Goal: Task Accomplishment & Management: Complete application form

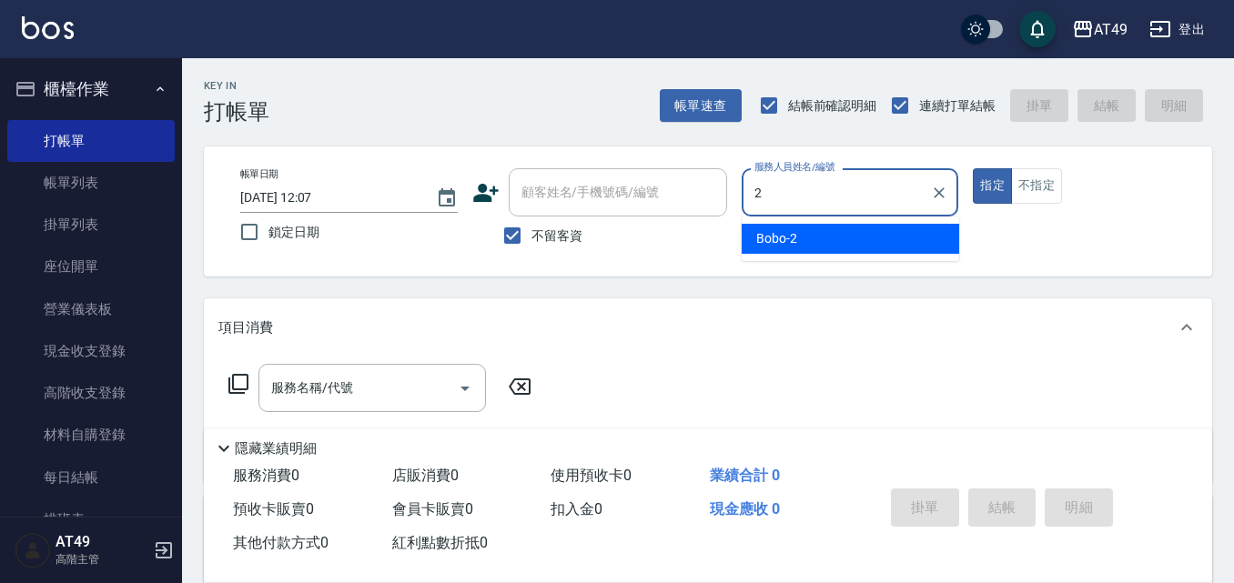
type input "2"
type button "true"
type input "Bobo-2"
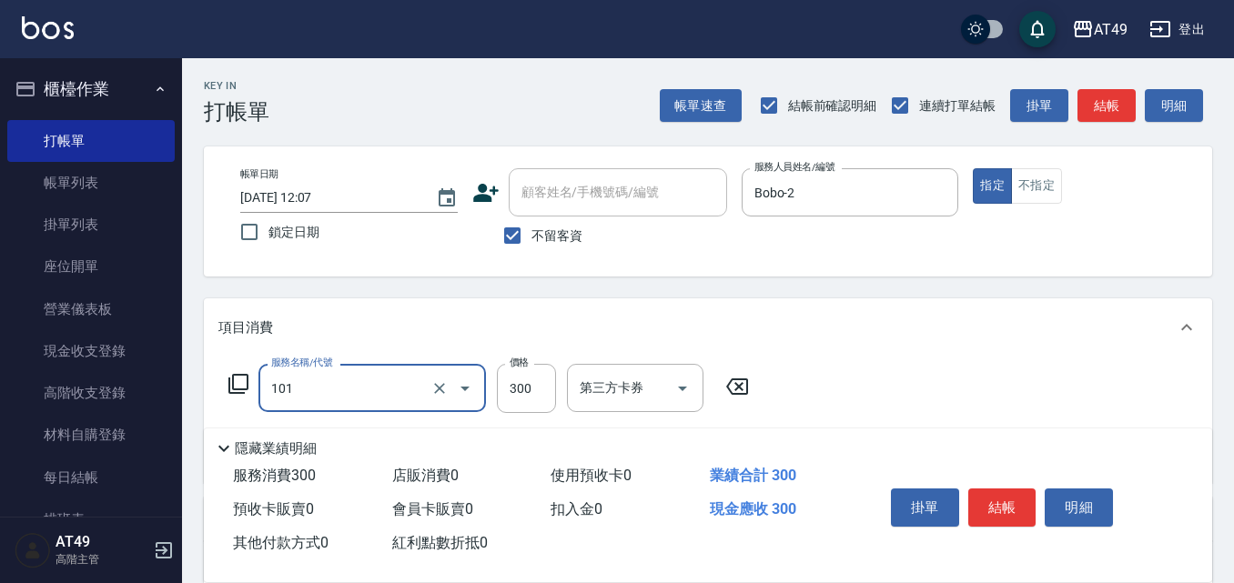
type input "一般洗髮(101)"
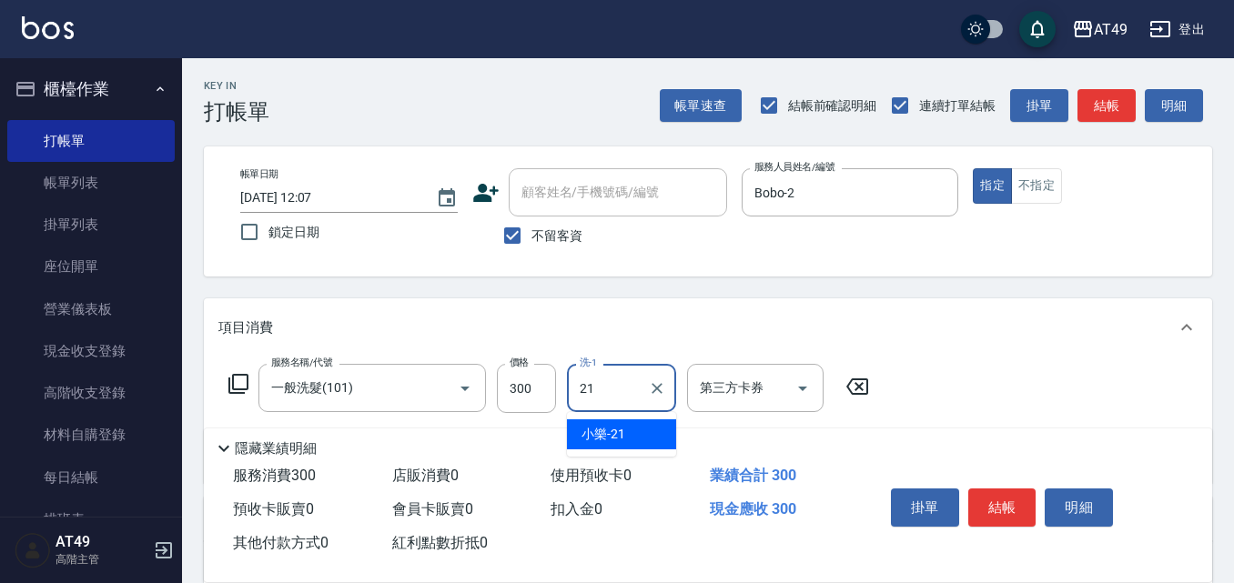
type input "小樂-21"
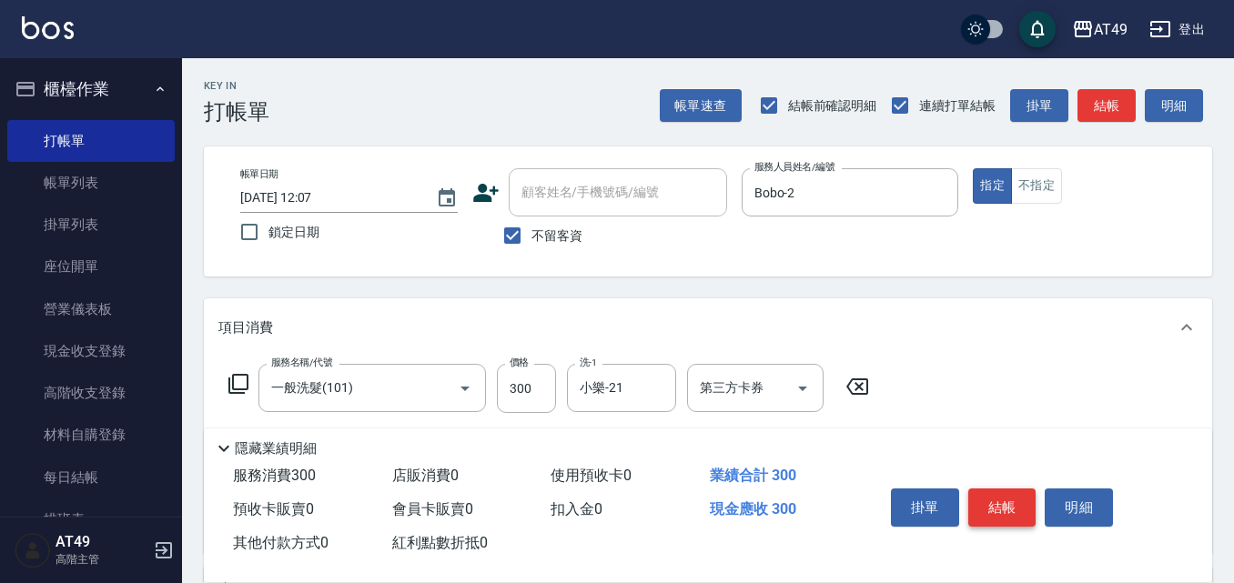
click at [986, 508] on button "結帳" at bounding box center [1002, 508] width 68 height 38
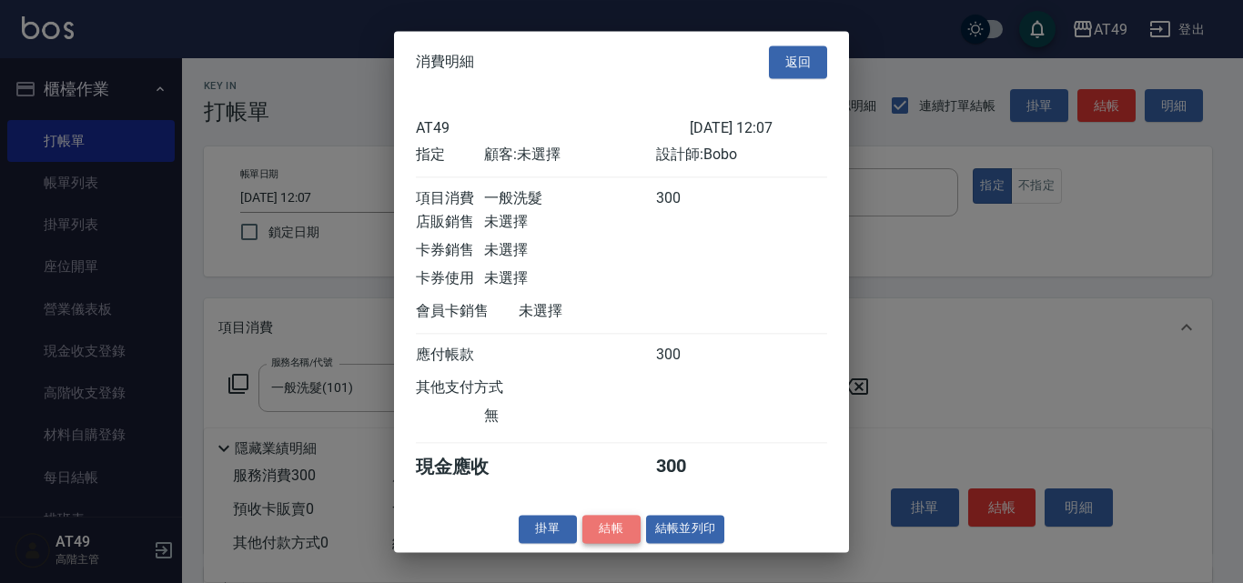
click at [597, 541] on button "結帳" at bounding box center [611, 529] width 58 height 28
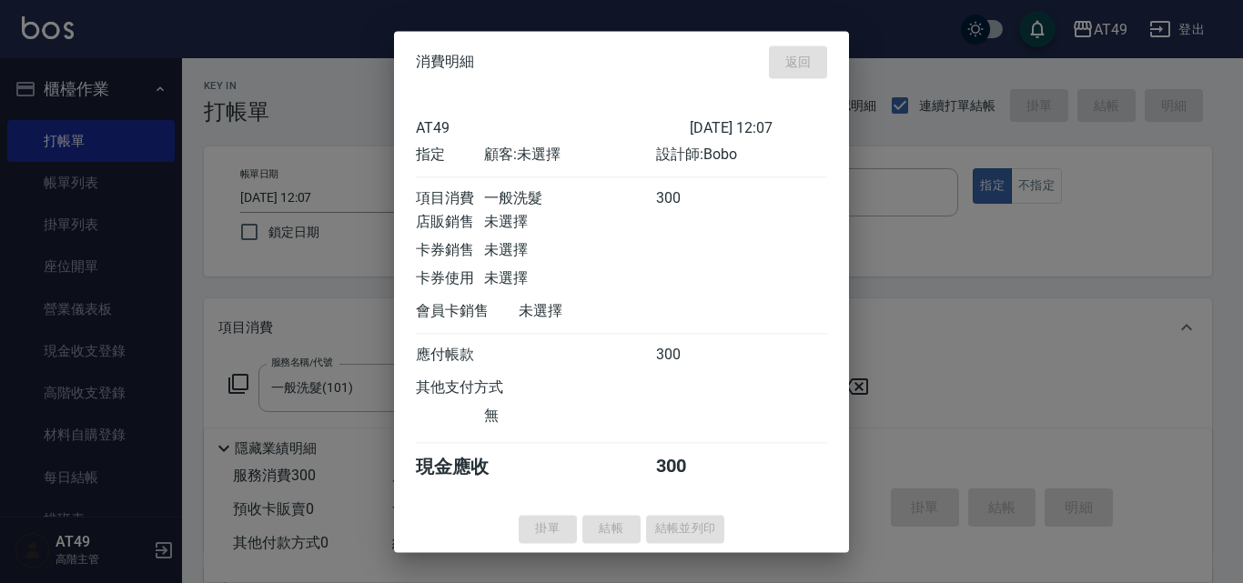
type input "[DATE] 18:40"
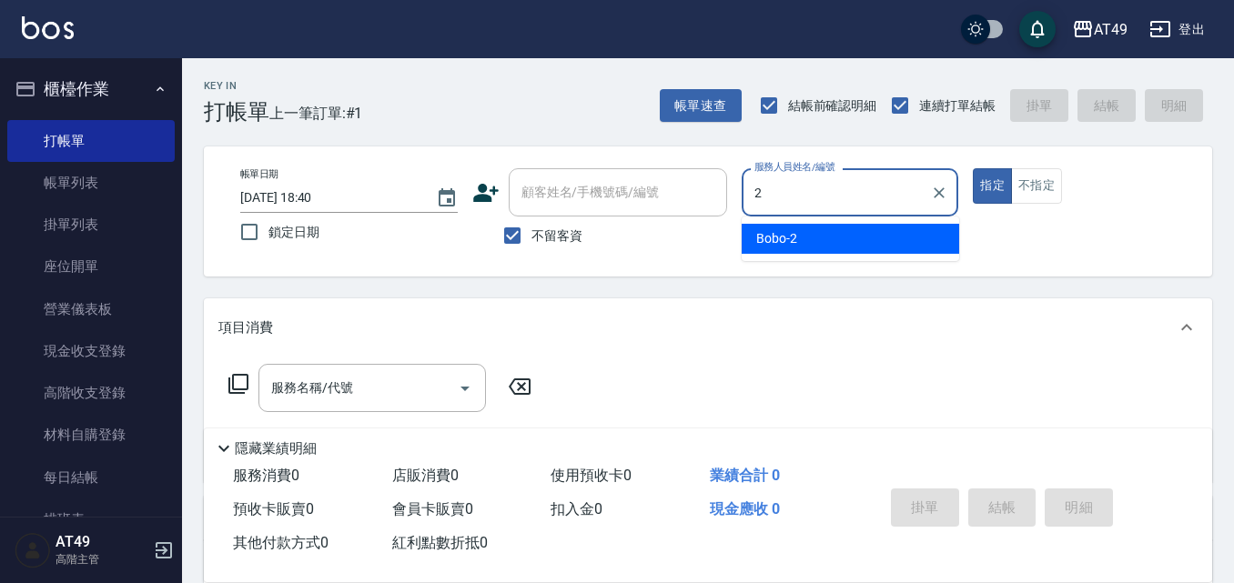
type input "Bobo-2"
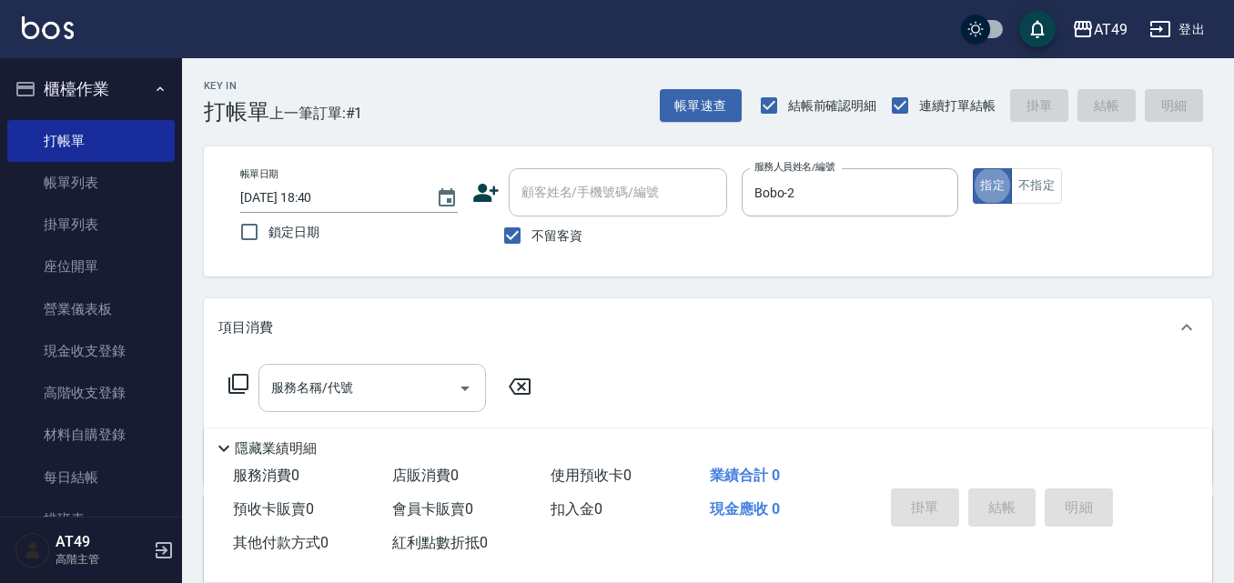
click at [306, 401] on input "服務名稱/代號" at bounding box center [359, 388] width 184 height 32
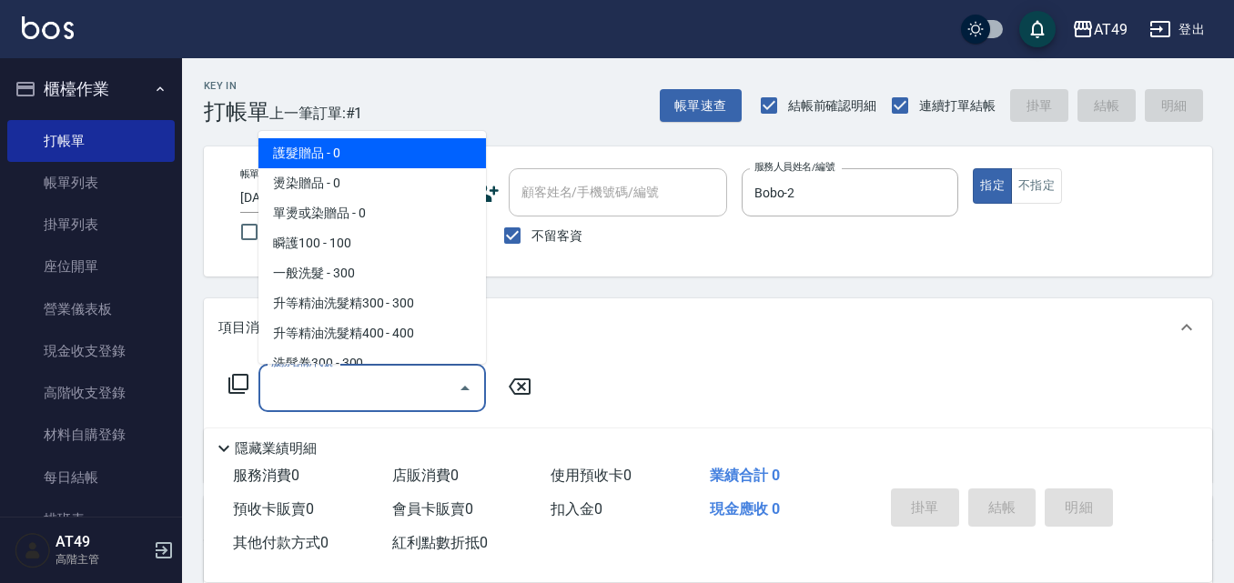
type input "0"
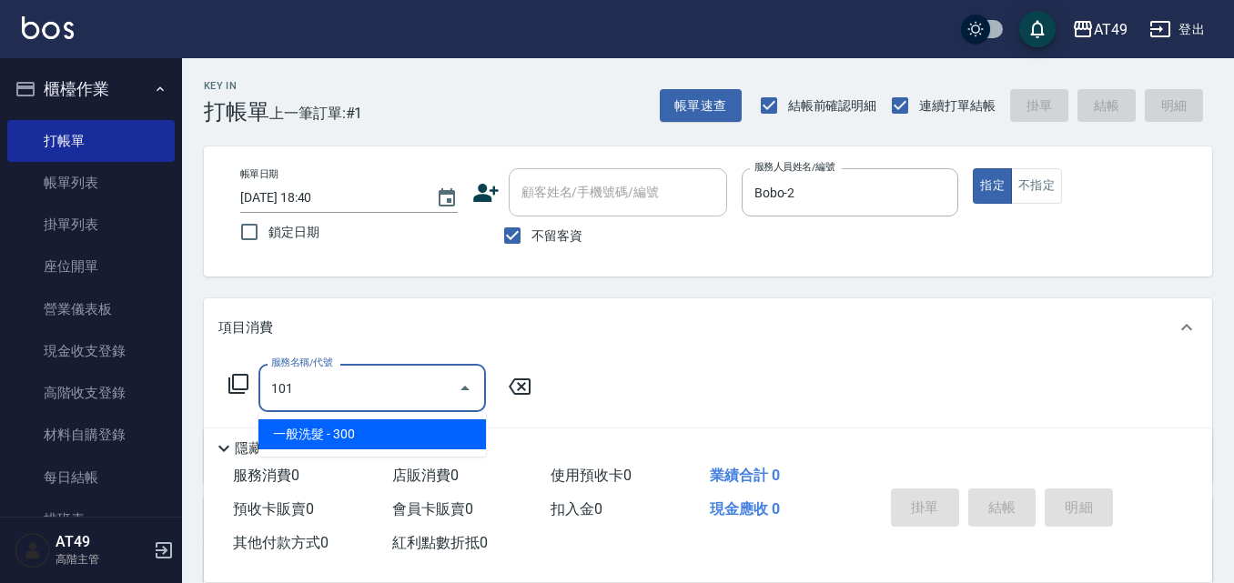
type input "一般洗髮(101)"
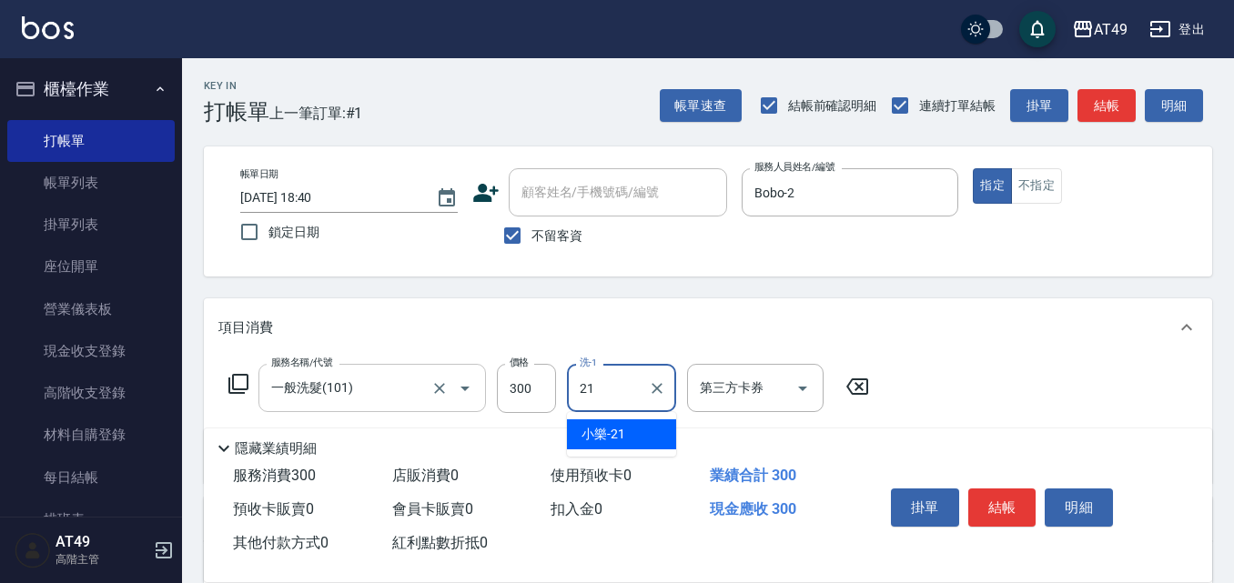
type input "小樂-21"
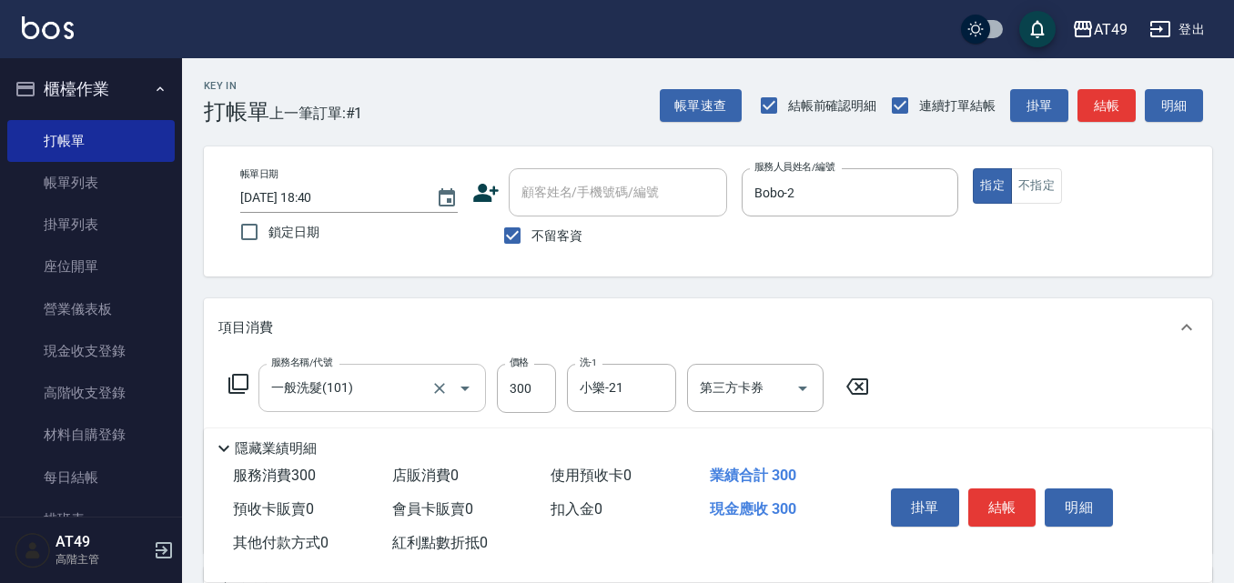
scroll to position [273, 0]
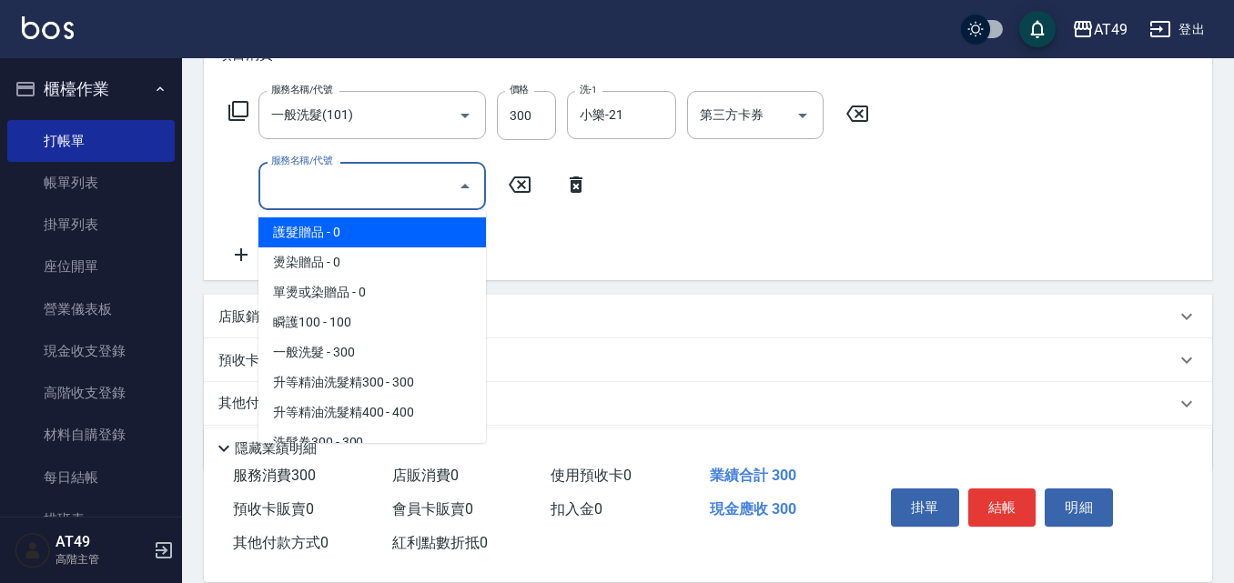
click at [410, 177] on input "服務名稱/代號" at bounding box center [359, 186] width 184 height 32
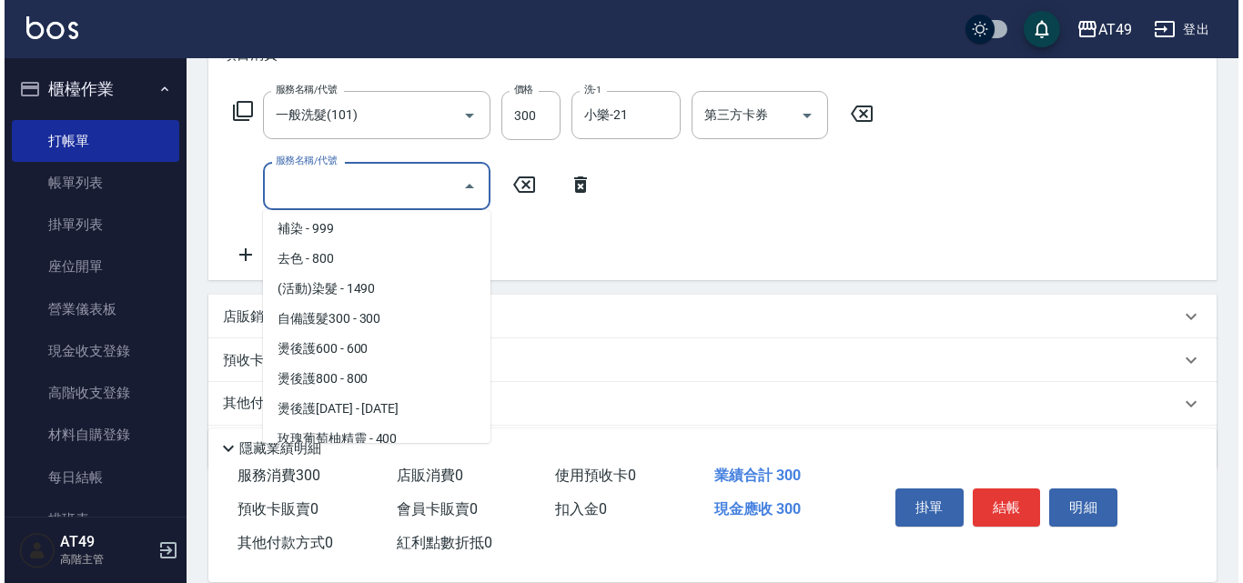
scroll to position [546, 0]
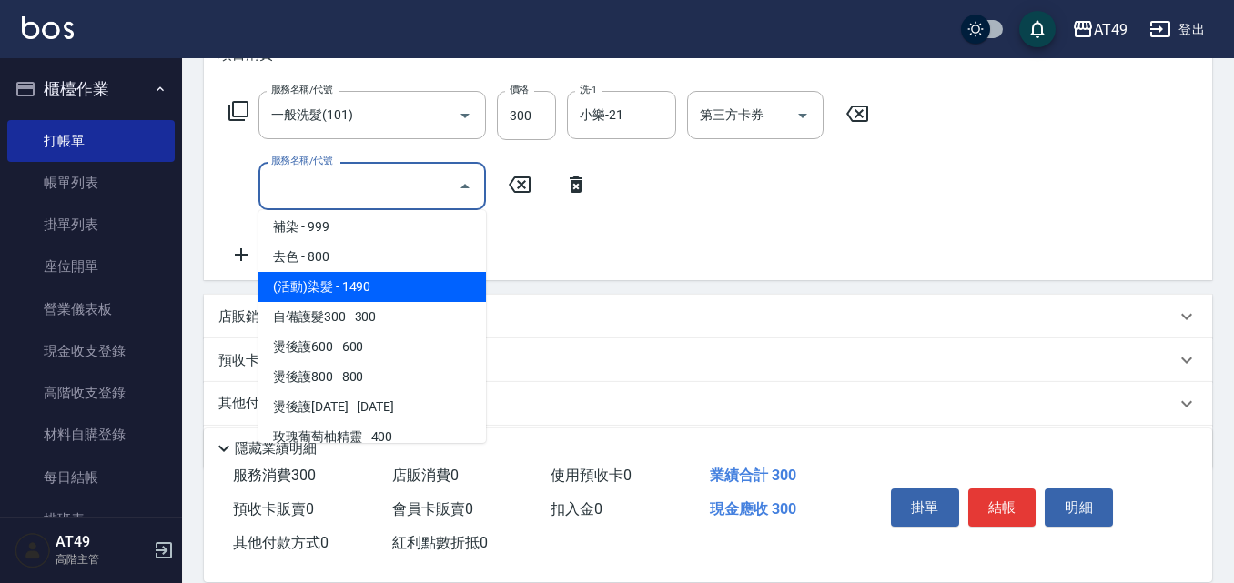
click at [350, 278] on span "(活動)染髮 - 1490" at bounding box center [371, 287] width 227 height 30
type input "(活動)染髮(404)"
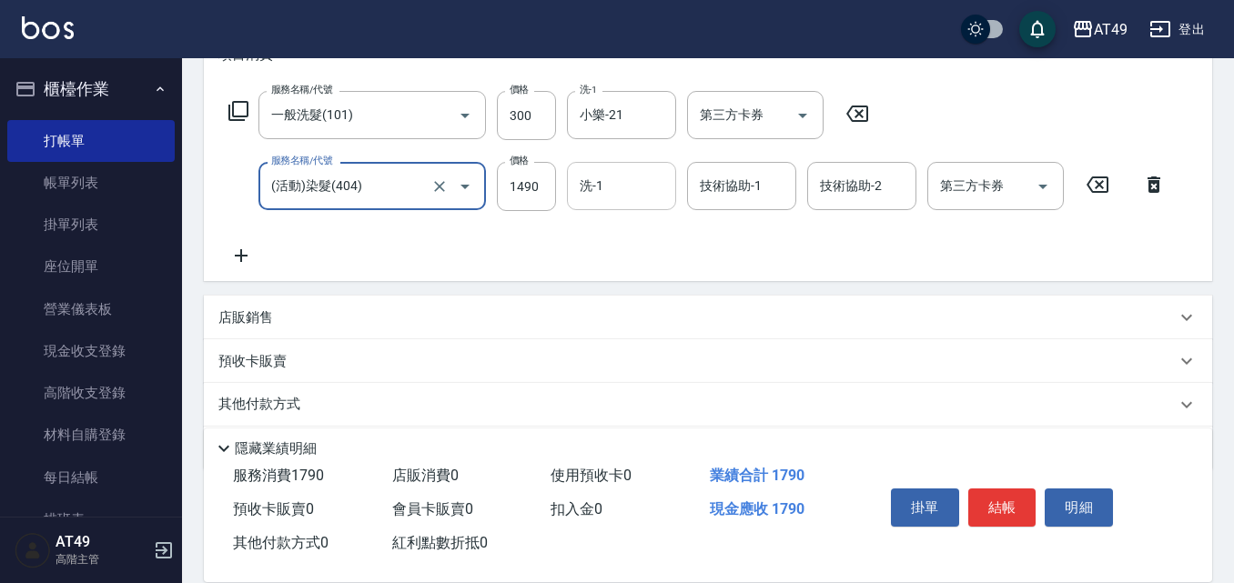
click at [595, 194] on div "洗-1 洗-1" at bounding box center [621, 186] width 109 height 48
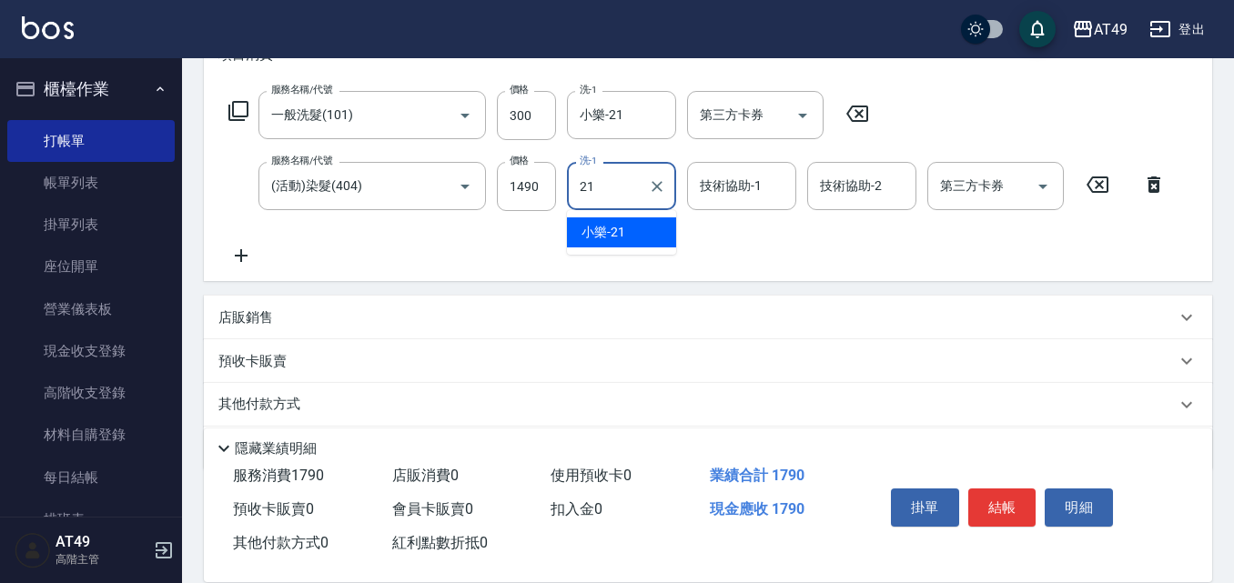
type input "小樂-21"
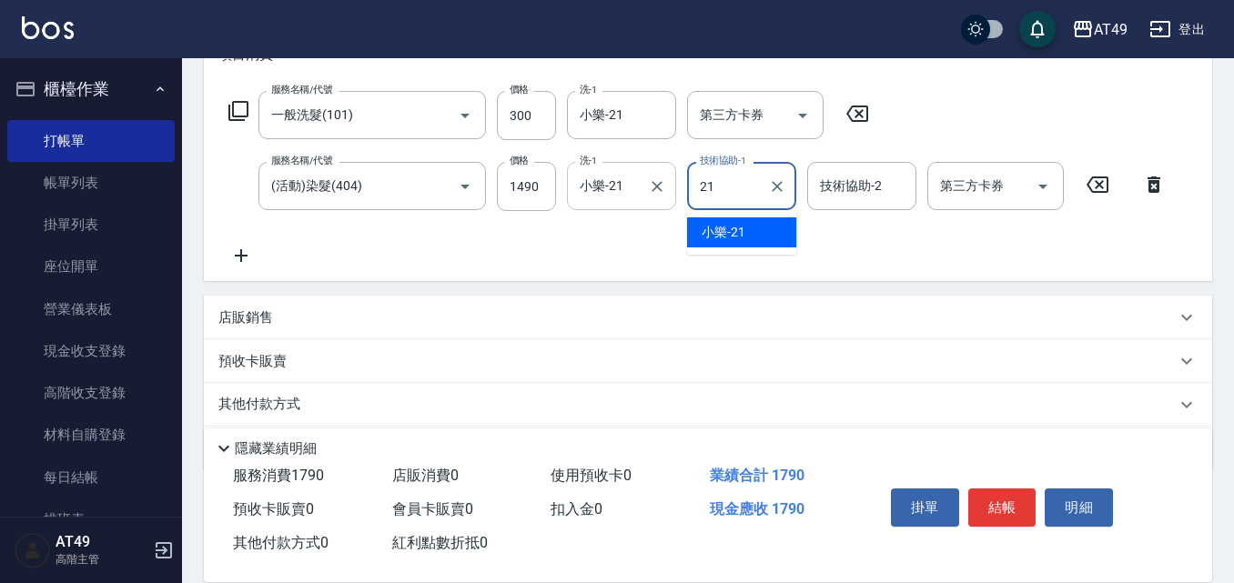
type input "小樂-21"
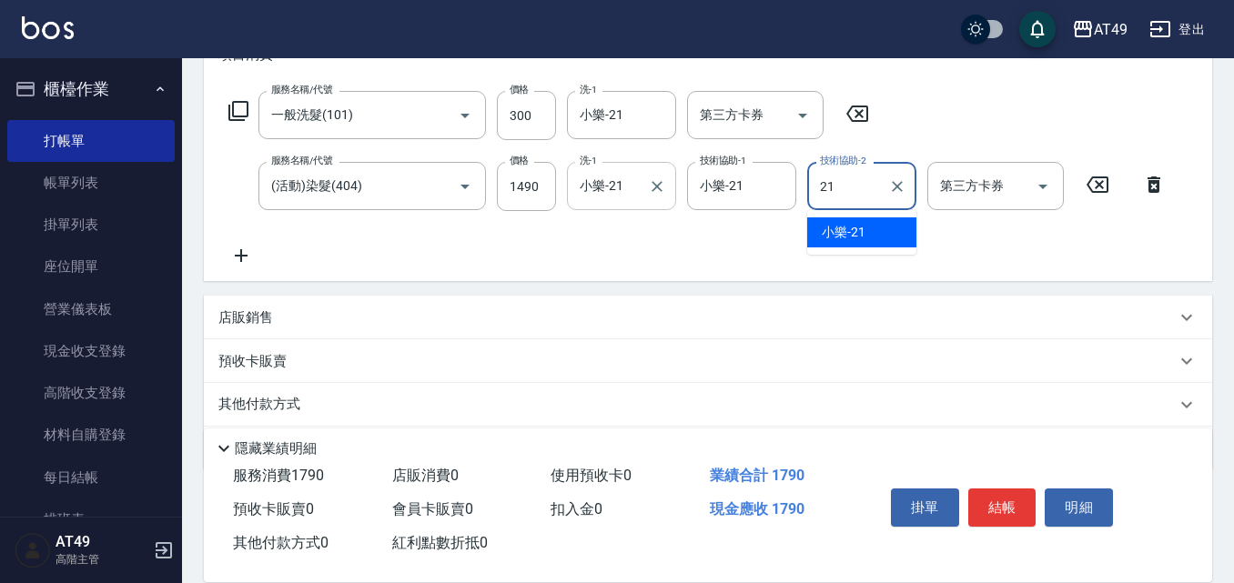
type input "21"
type input "小樂-21"
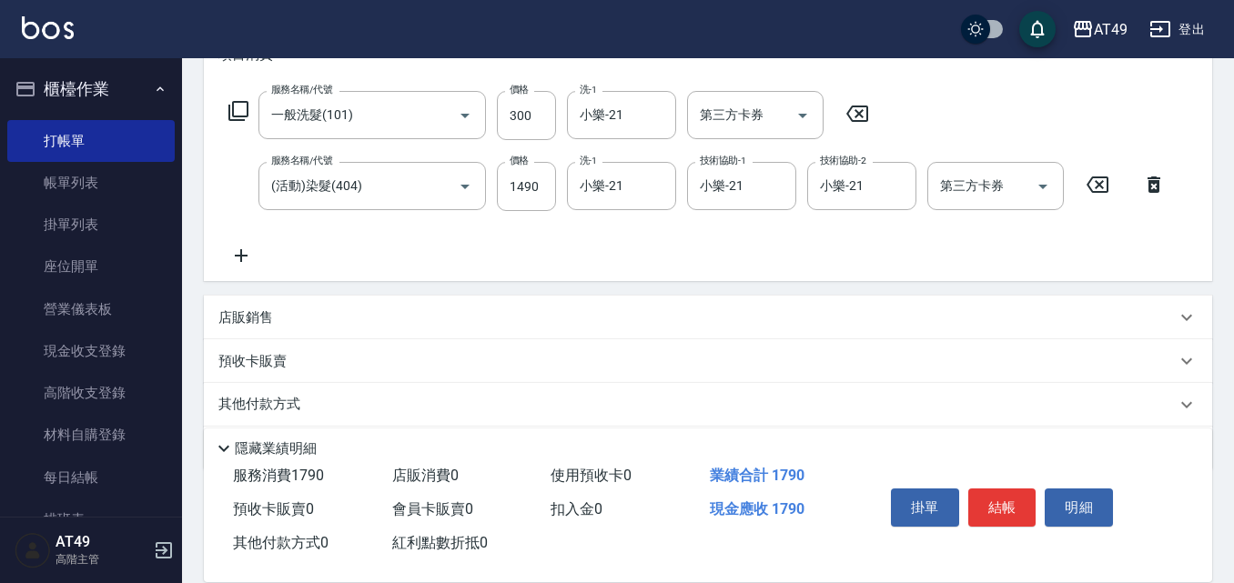
click at [860, 279] on div "服務名稱/代號 一般洗髮(101) 服務名稱/代號 價格 300 價格 洗-1 小樂-21 洗-1 第三方卡券 第三方卡券 服務名稱/代號 (活動)染髮(40…" at bounding box center [708, 182] width 1008 height 197
click at [999, 493] on button "結帳" at bounding box center [1002, 508] width 68 height 38
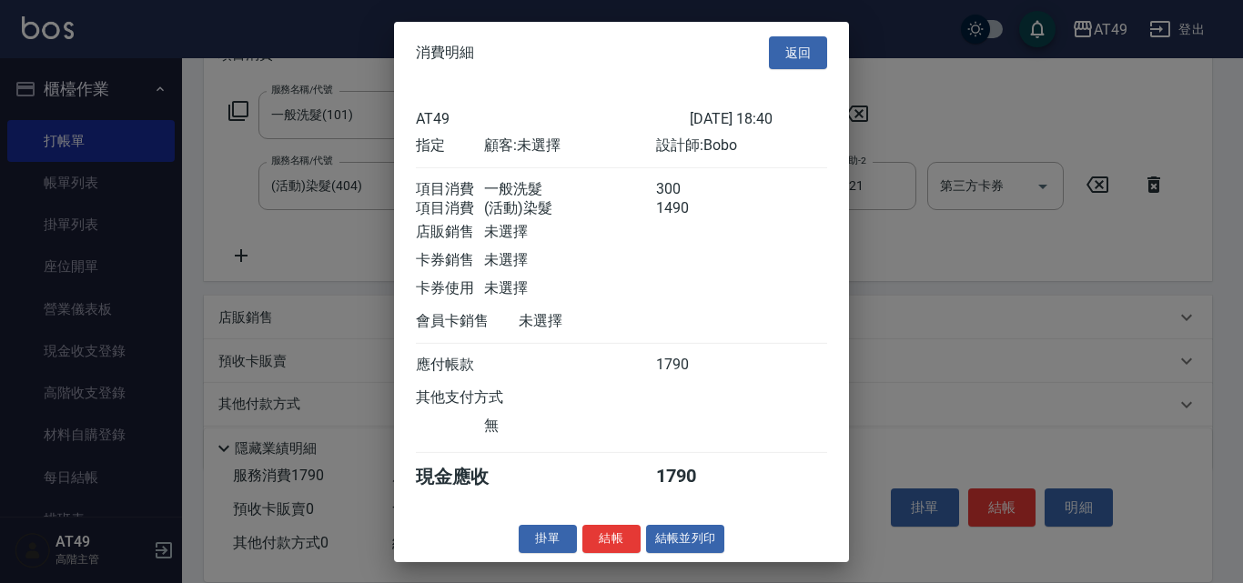
click at [641, 552] on div "掛單 結帳 結帳並列印" at bounding box center [621, 539] width 455 height 28
click at [599, 550] on button "結帳" at bounding box center [611, 539] width 58 height 28
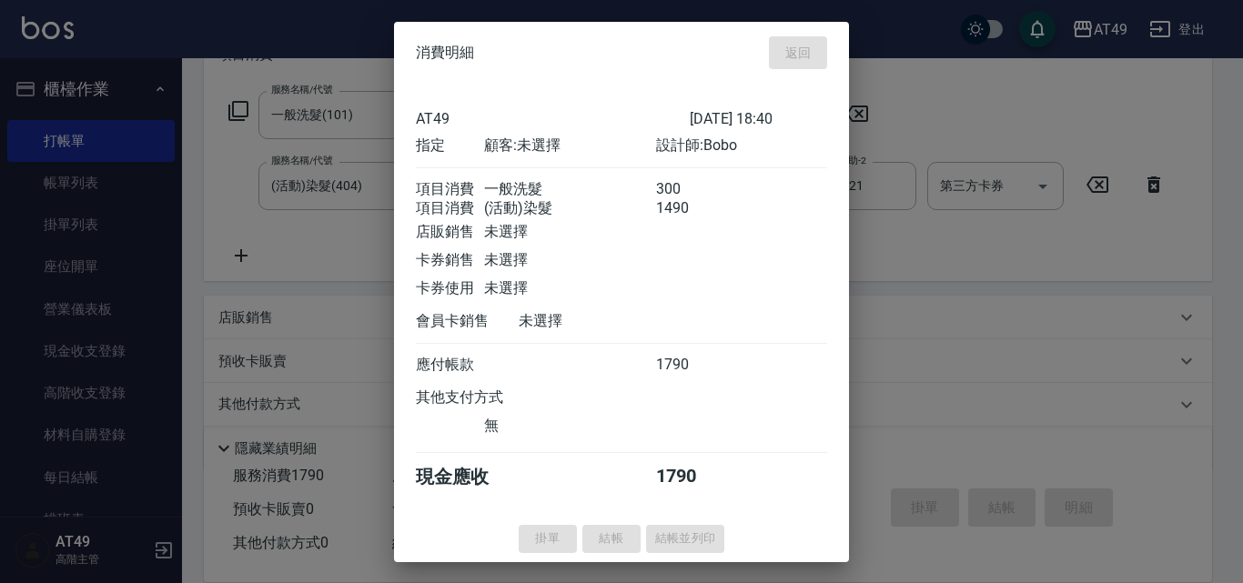
type input "[DATE] 18:41"
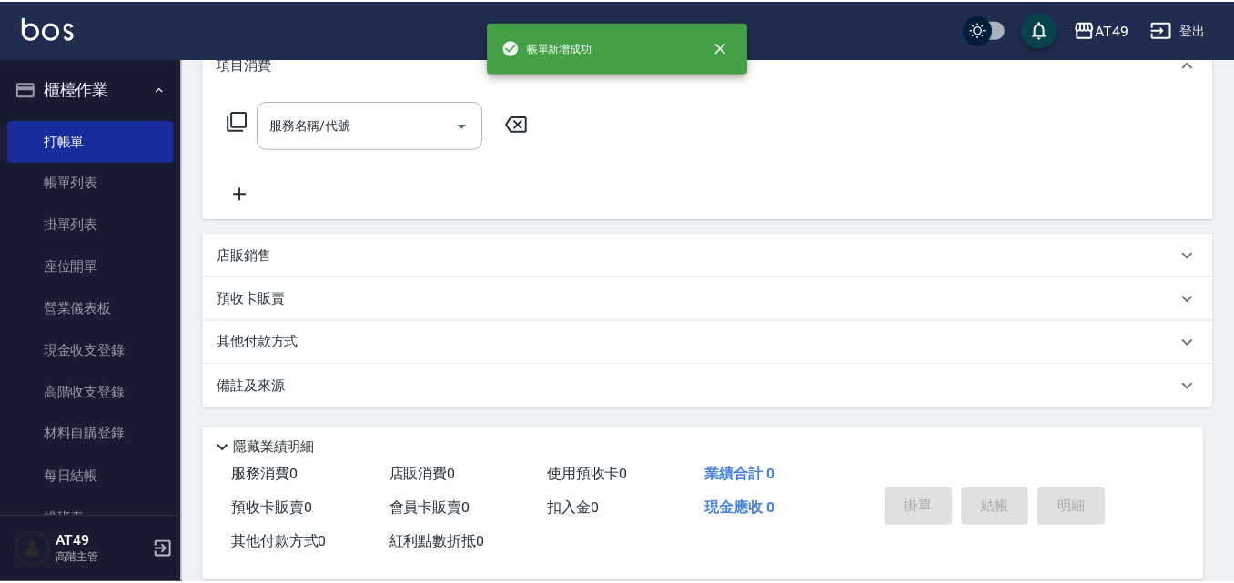
scroll to position [0, 0]
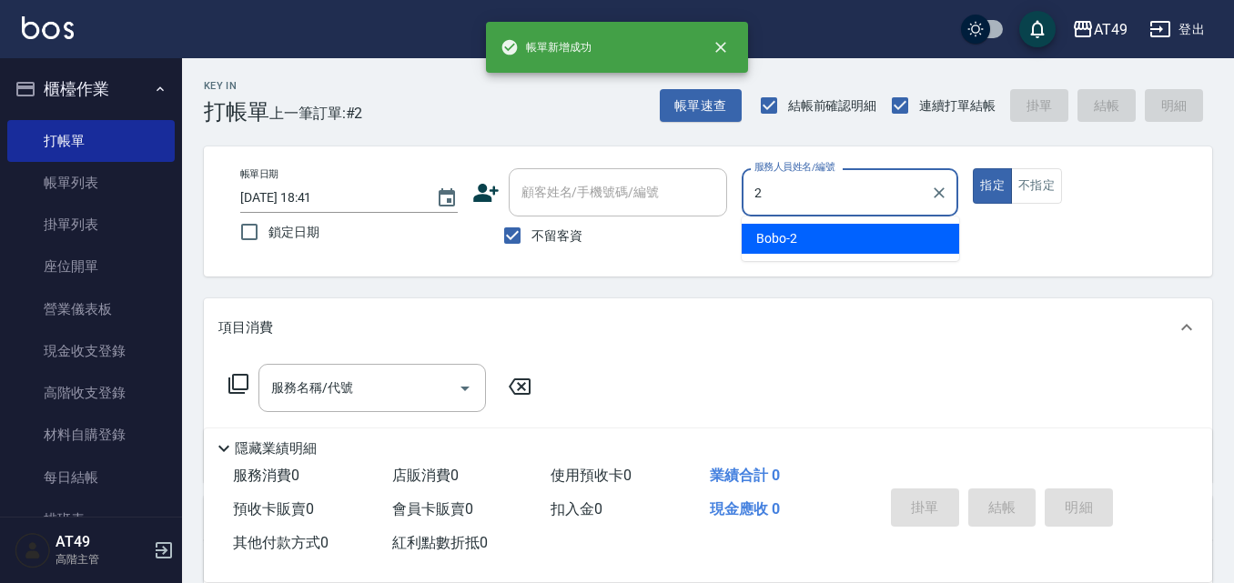
type input "Bobo-2"
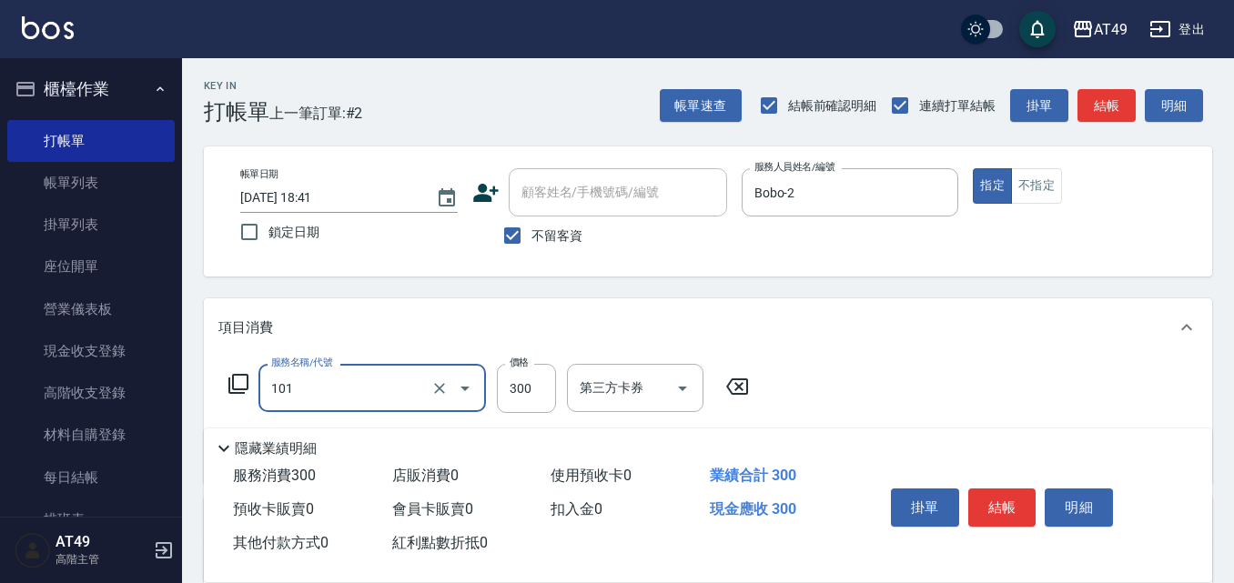
type input "一般洗髮(101)"
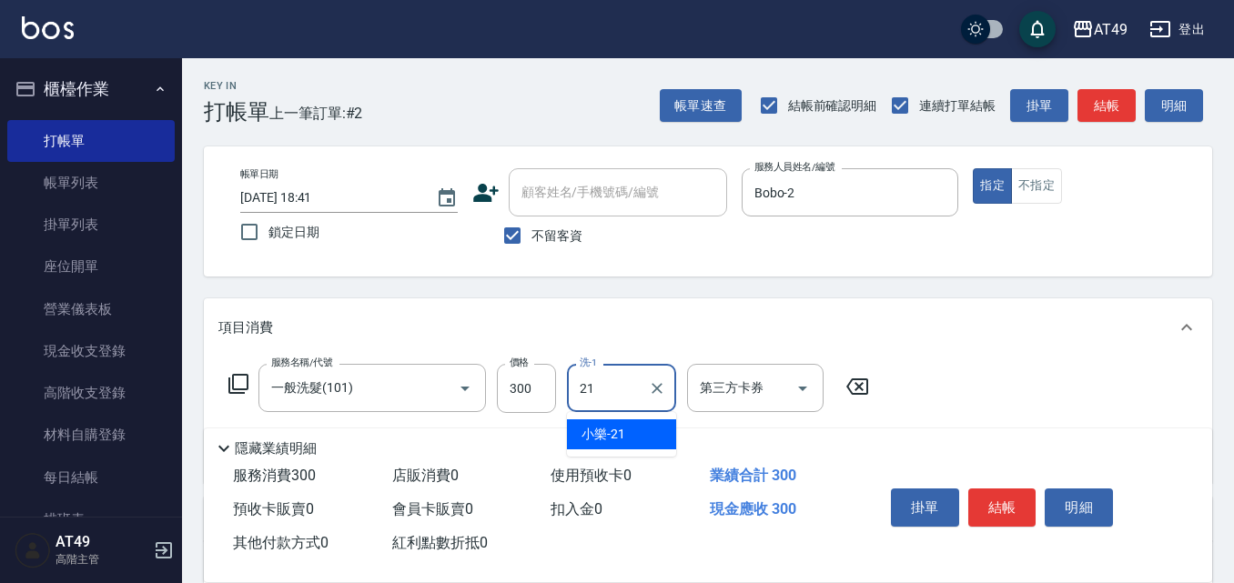
type input "小樂-21"
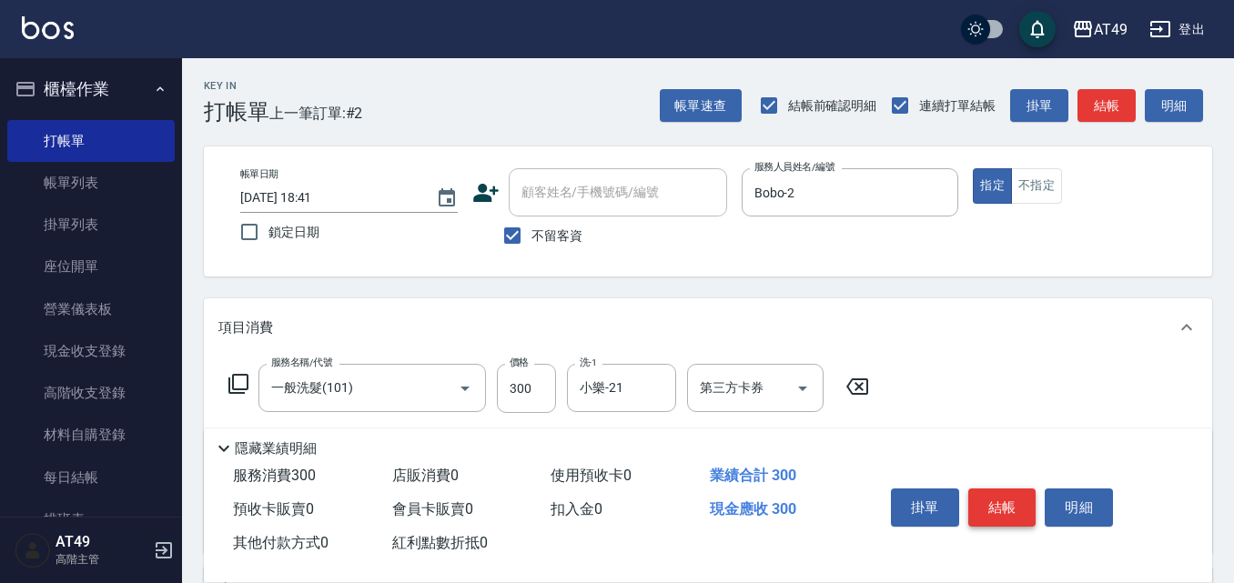
click at [991, 514] on button "結帳" at bounding box center [1002, 508] width 68 height 38
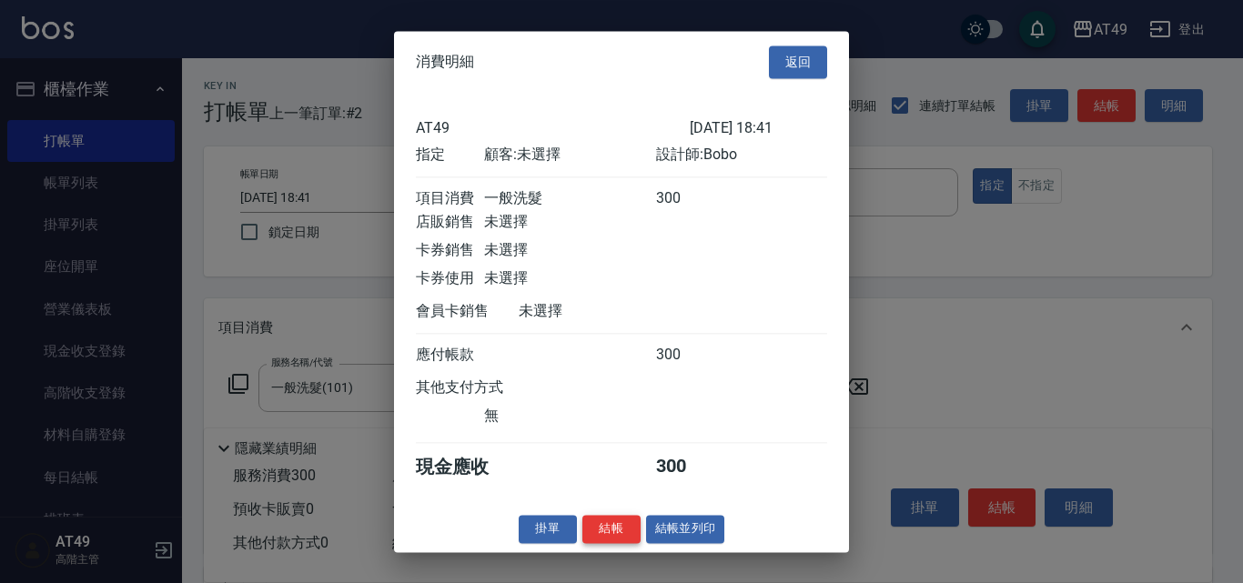
click at [617, 538] on button "結帳" at bounding box center [611, 529] width 58 height 28
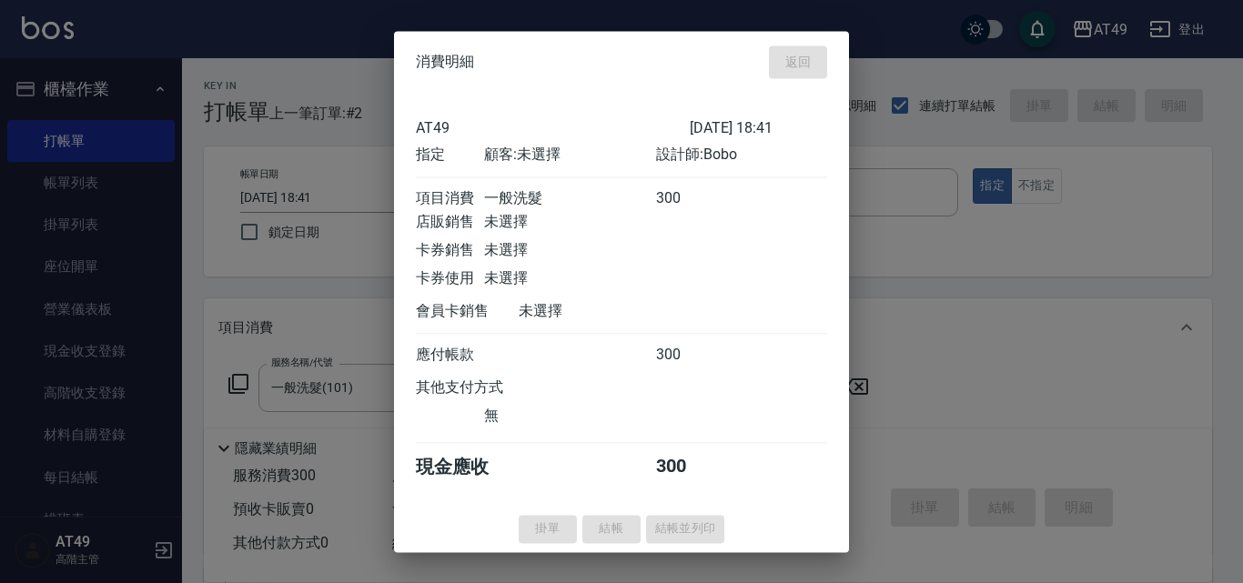
type input "[DATE] 18:42"
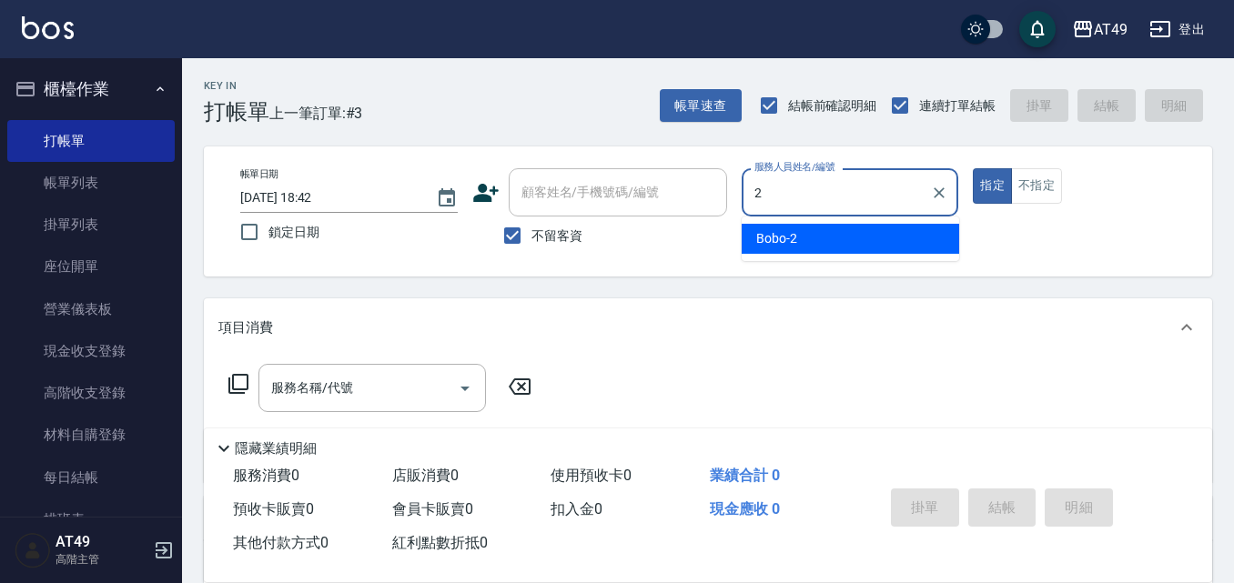
type input "Bobo-2"
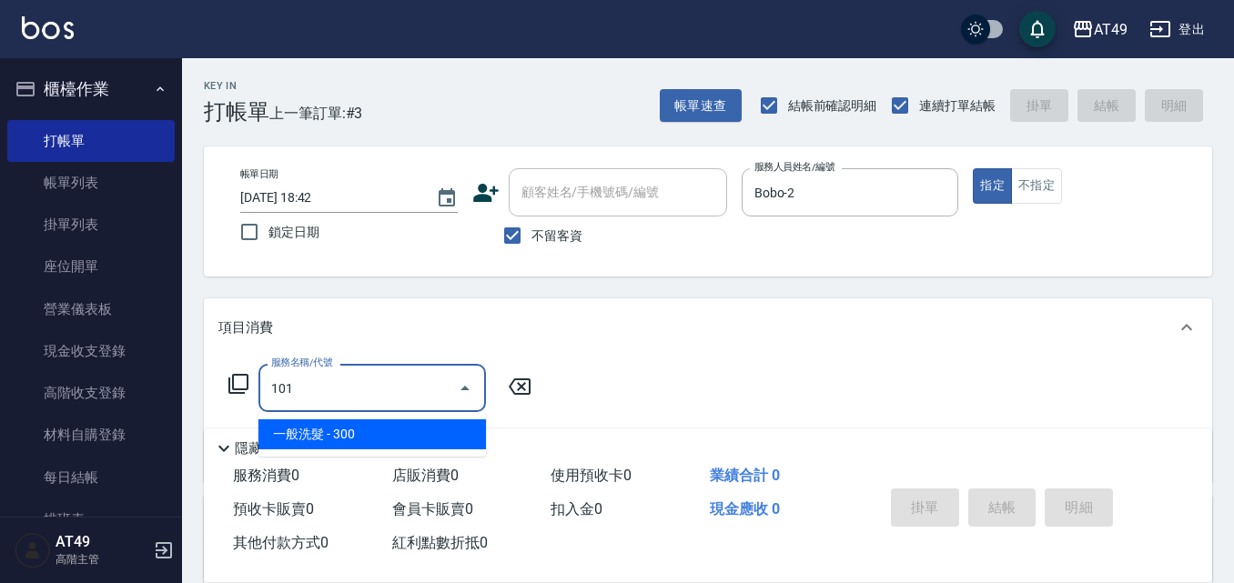
type input "一般洗髮(101)"
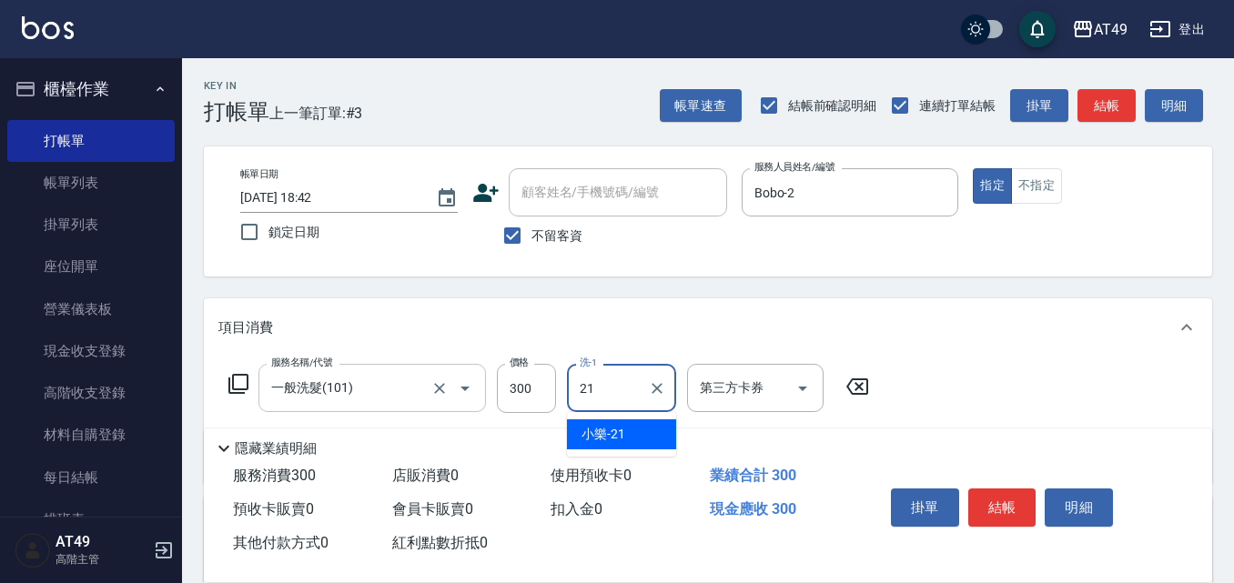
type input "小樂-21"
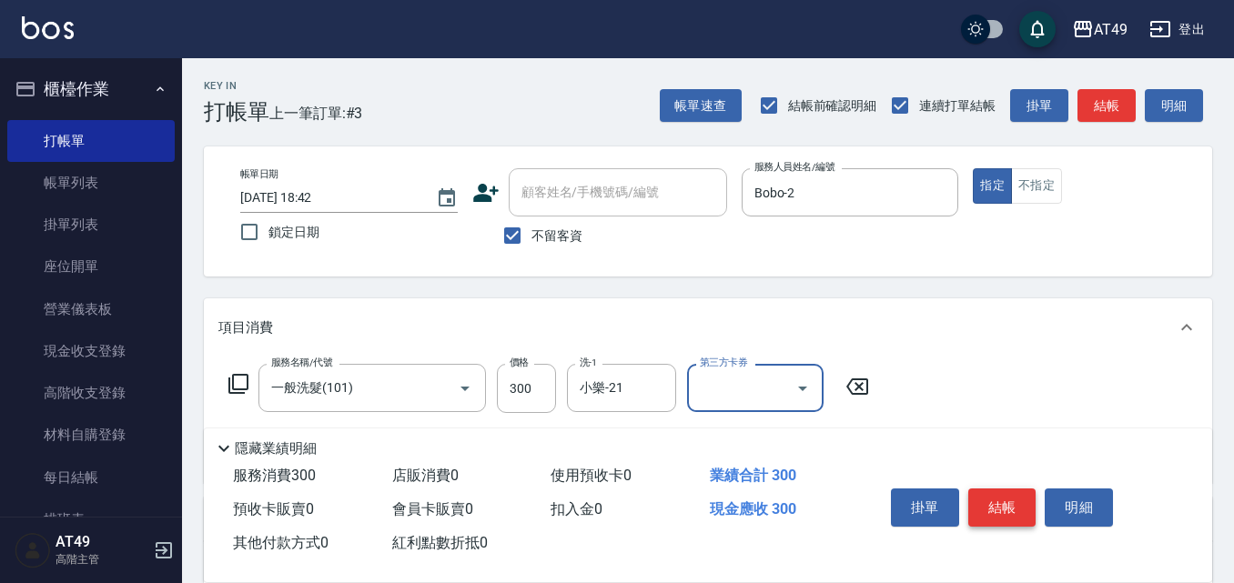
click at [994, 497] on button "結帳" at bounding box center [1002, 508] width 68 height 38
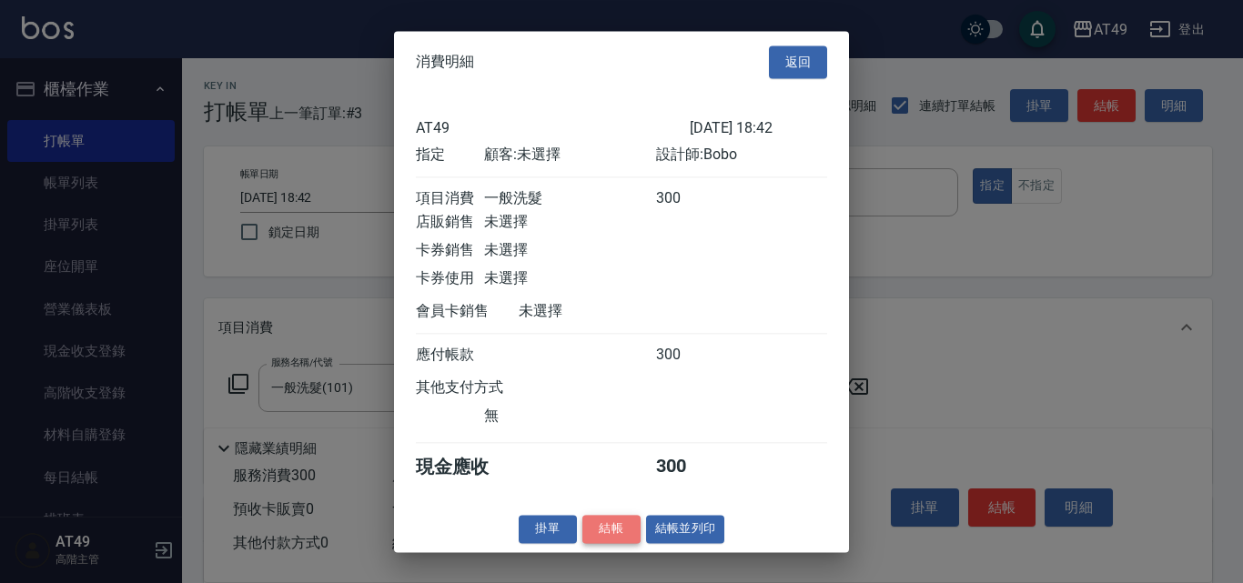
click at [600, 541] on button "結帳" at bounding box center [611, 529] width 58 height 28
type input "[DATE] 18:43"
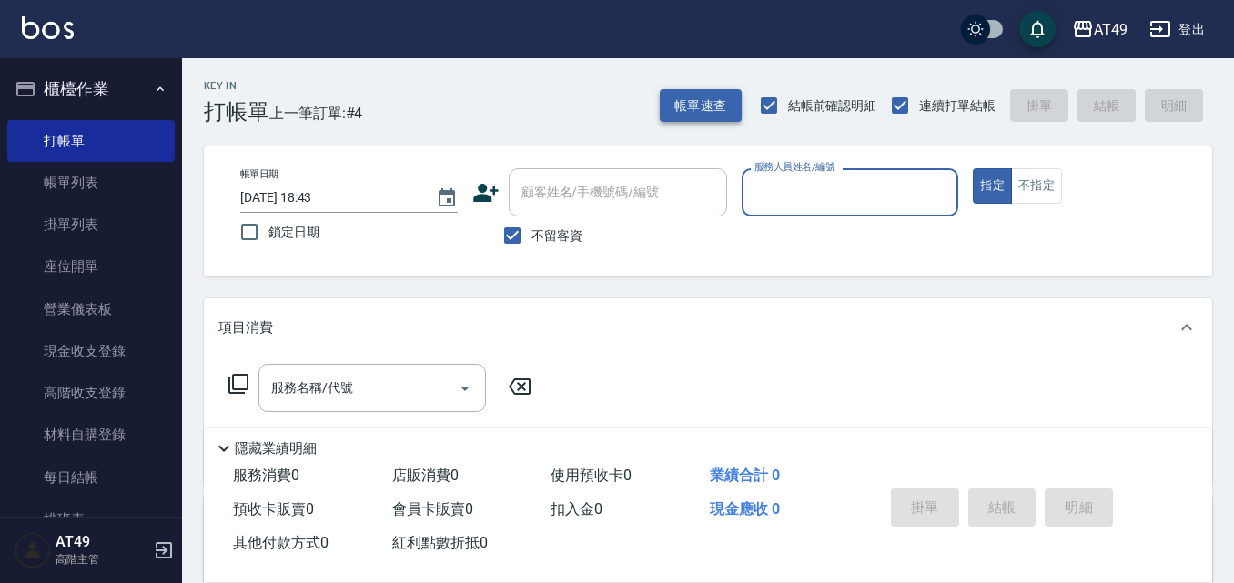
click at [714, 117] on button "帳單速查" at bounding box center [701, 106] width 82 height 34
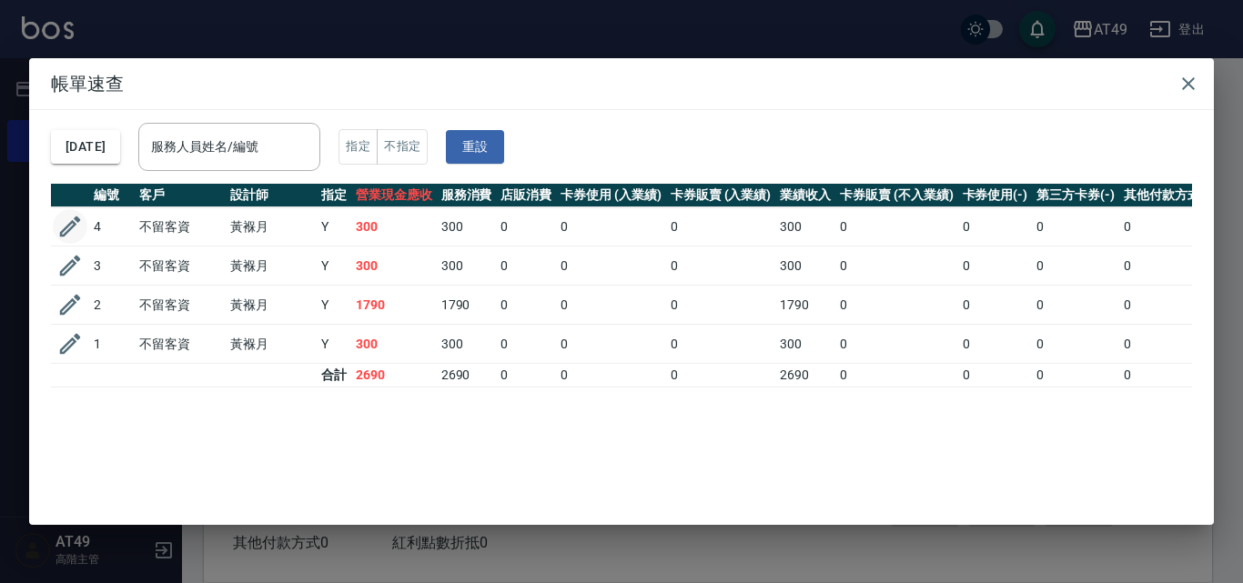
click at [58, 235] on icon "button" at bounding box center [69, 226] width 27 height 27
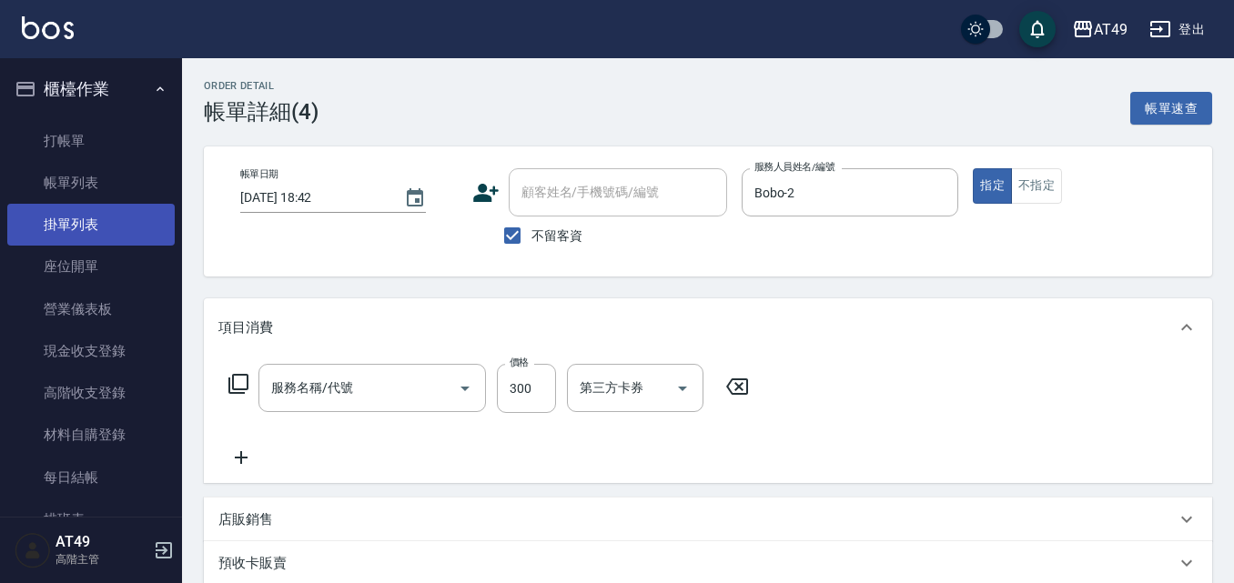
type input "[DATE] 18:42"
checkbox input "true"
type input "Bobo-2"
type input "一般洗髮(101)"
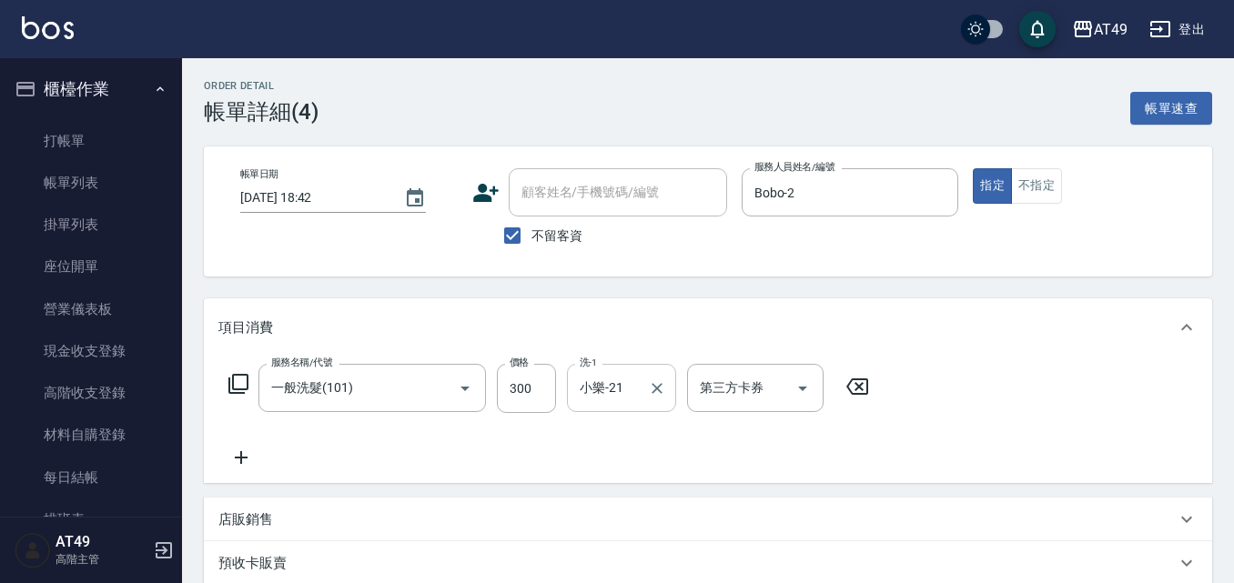
click at [637, 389] on input "小樂-21" at bounding box center [608, 388] width 66 height 32
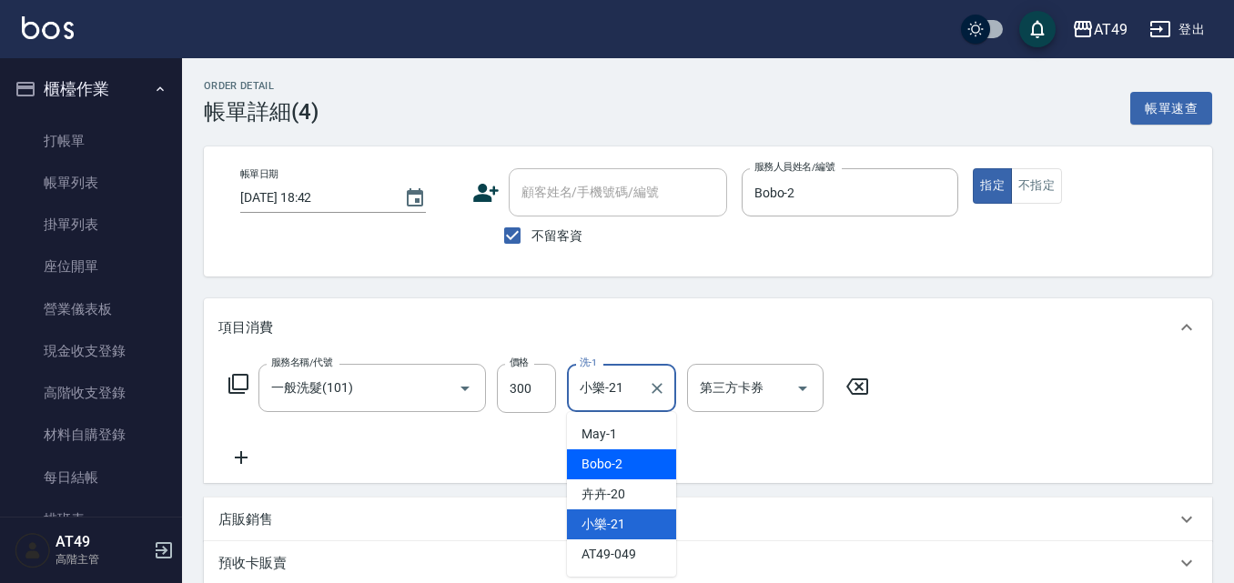
click at [605, 470] on span "Bobo -2" at bounding box center [601, 464] width 41 height 19
type input "Bobo-2"
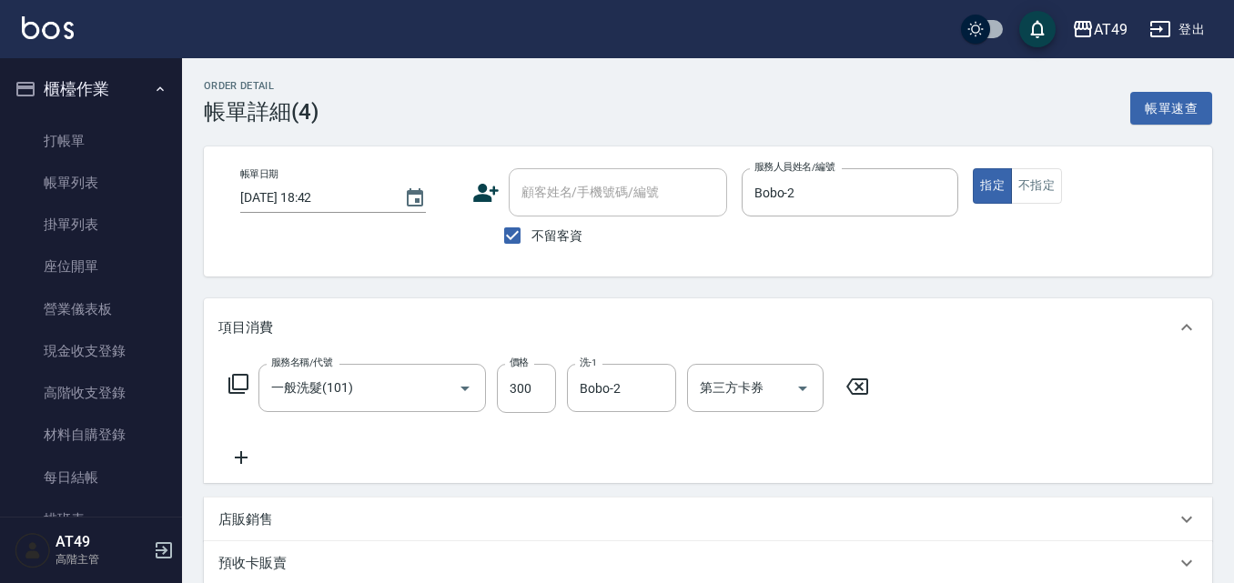
click at [625, 452] on div "服務名稱/代號 一般洗髮(101) 服務名稱/代號 價格 300 價格 洗-1 Bobo-2 洗-1 第三方卡券 第三方卡券" at bounding box center [549, 416] width 662 height 105
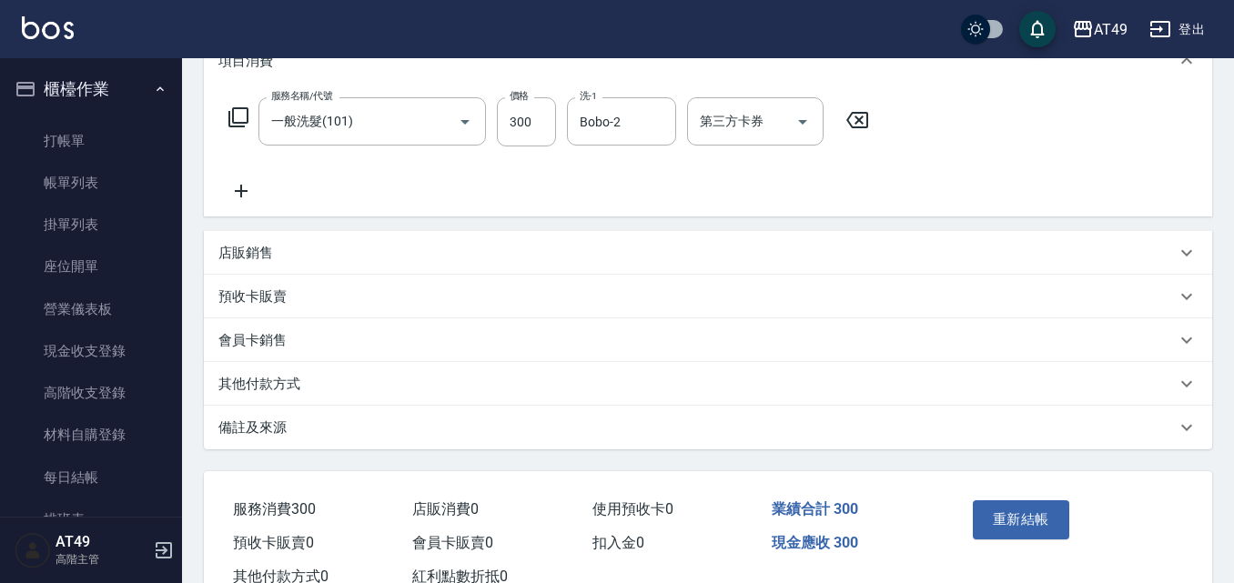
scroll to position [273, 0]
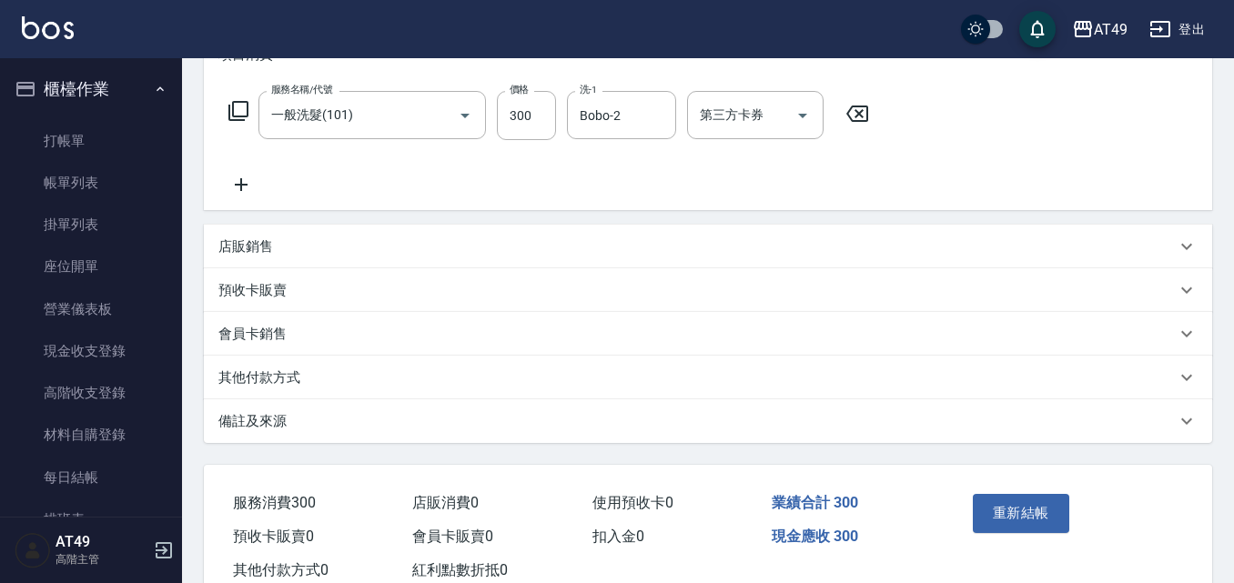
click at [1056, 531] on button "重新結帳" at bounding box center [1021, 513] width 96 height 38
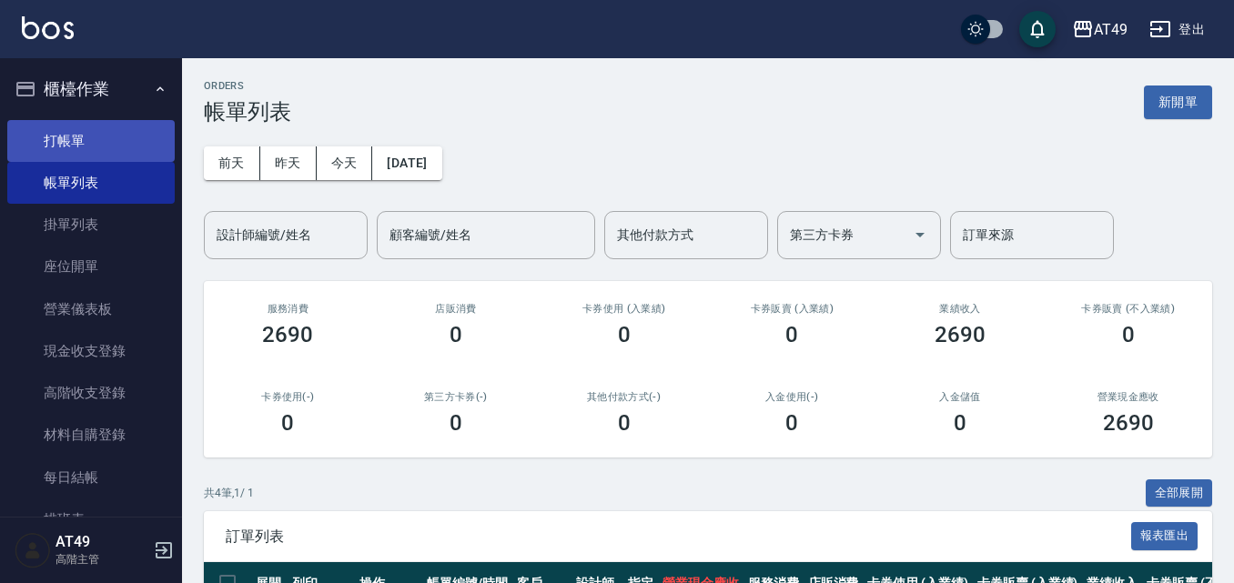
click at [58, 137] on link "打帳單" at bounding box center [90, 141] width 167 height 42
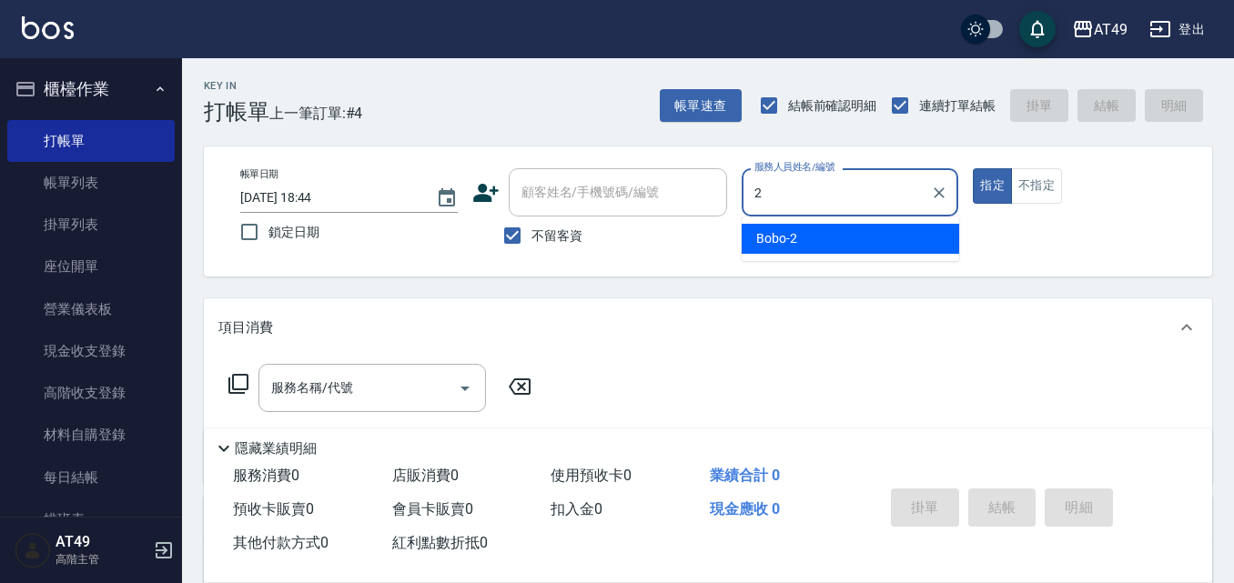
type input "2"
type button "true"
type input "Bobo-2"
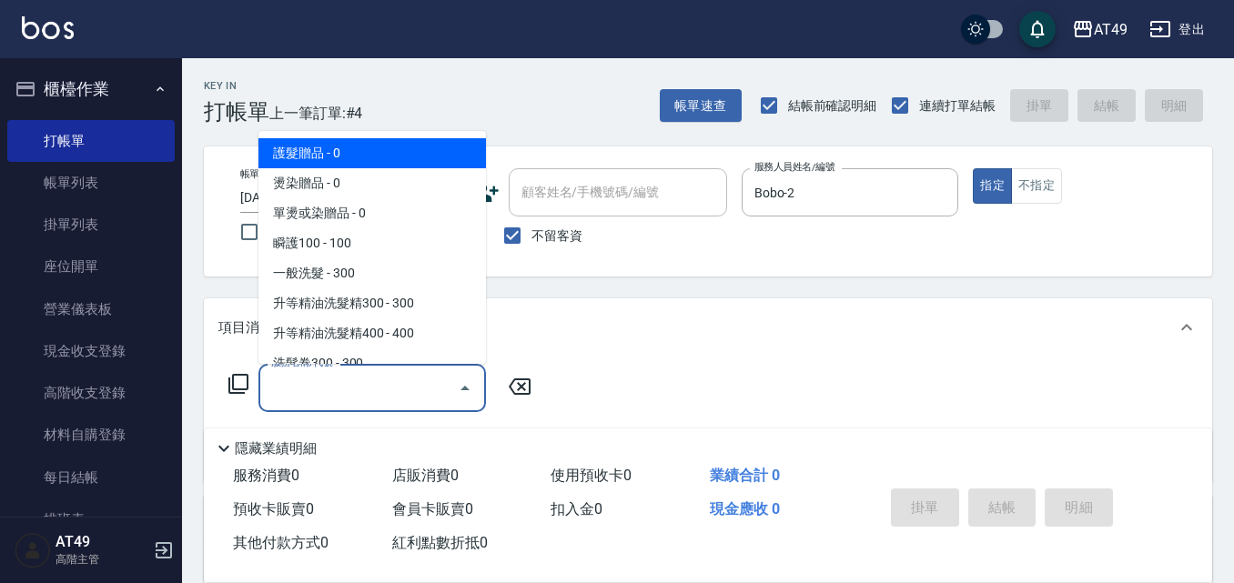
click at [411, 398] on input "服務名稱/代號" at bounding box center [359, 388] width 184 height 32
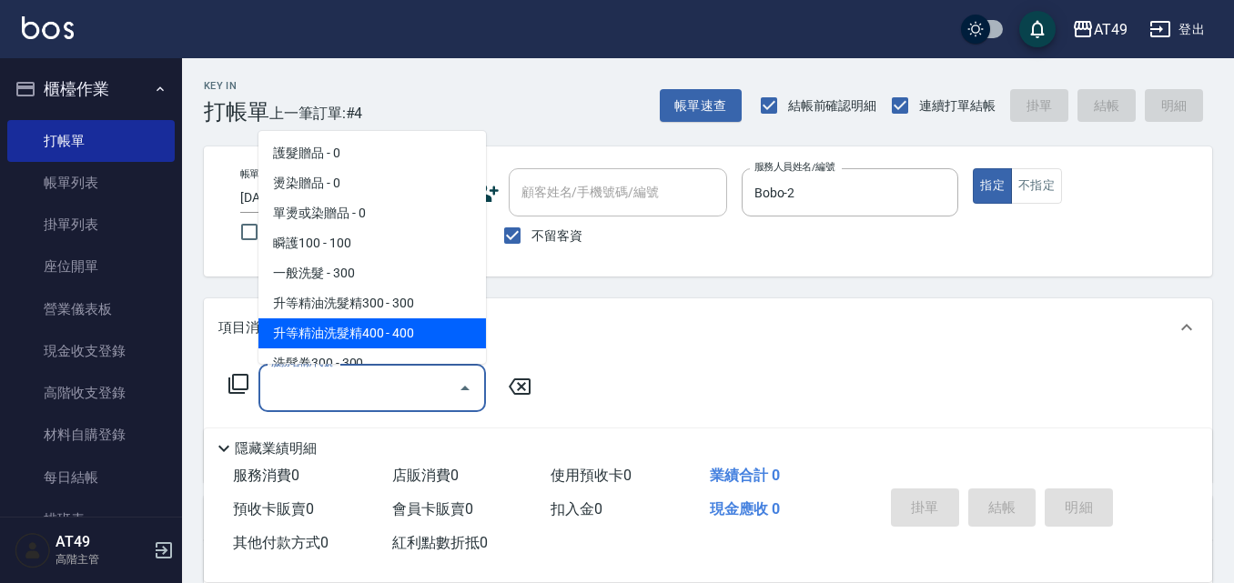
click at [621, 286] on div "Key In 打帳單 上一筆訂單:#4 帳單速查 結帳前確認明細 連續打單結帳 掛單 結帳 明細 帳單日期 [DATE] 18:44 鎖定日期 顧客姓名/手機…" at bounding box center [708, 452] width 1052 height 788
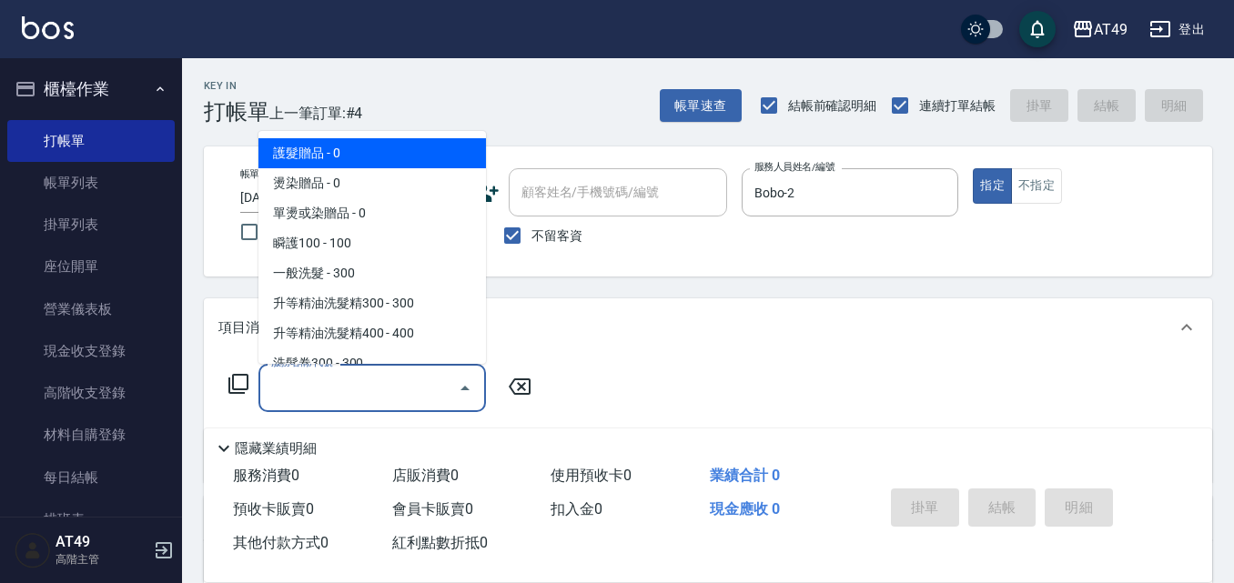
click at [382, 403] on input "服務名稱/代號" at bounding box center [359, 388] width 184 height 32
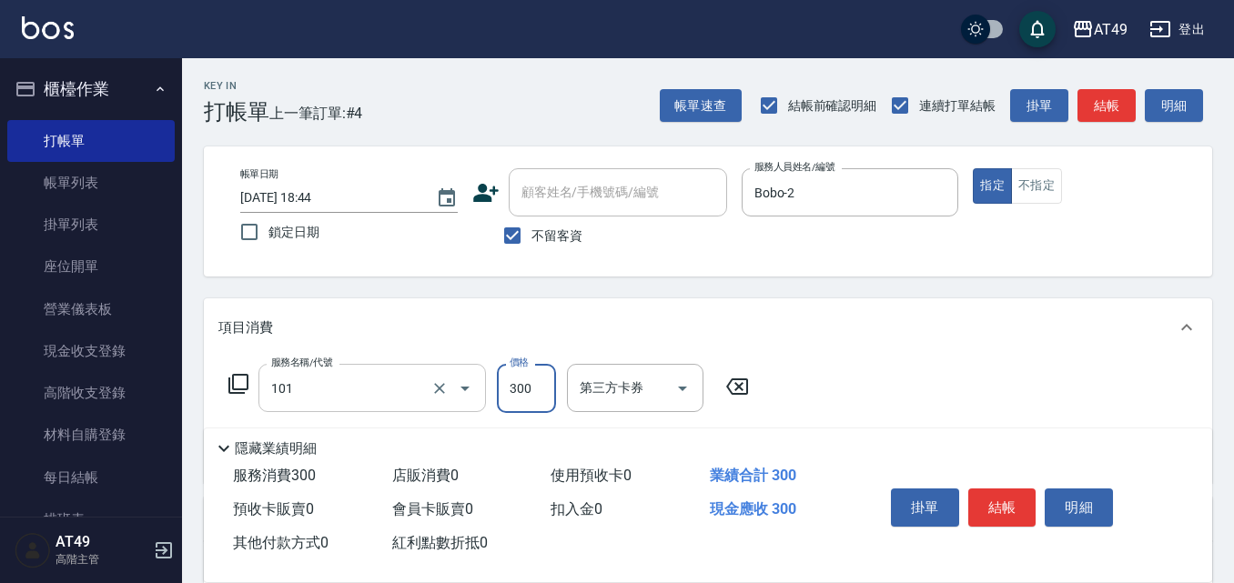
type input "一般洗髮(101)"
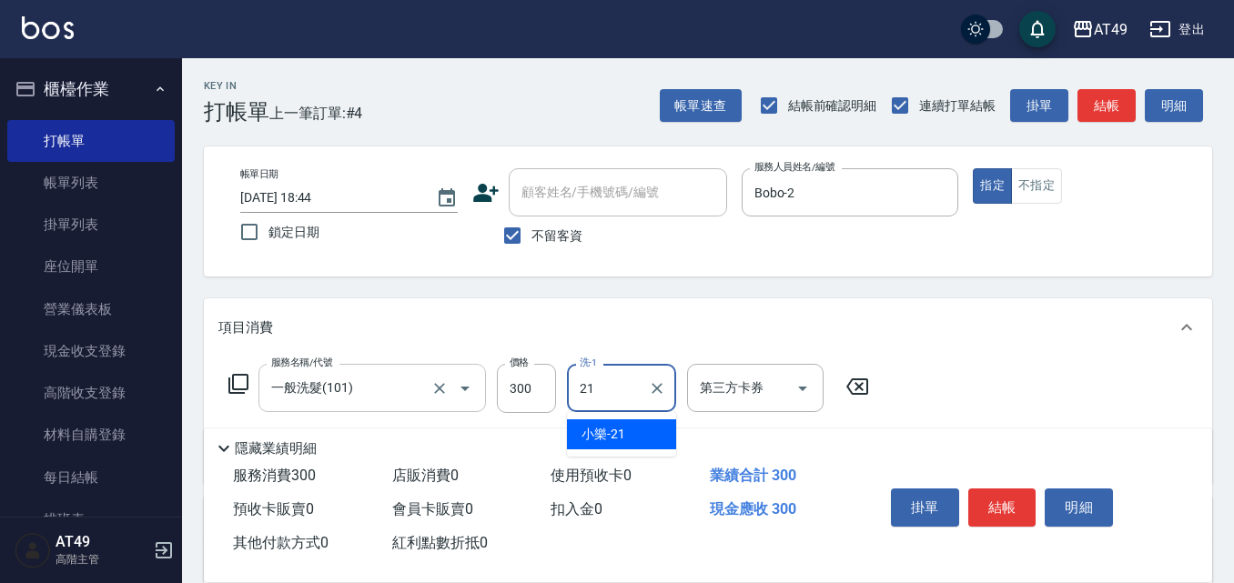
type input "小樂-21"
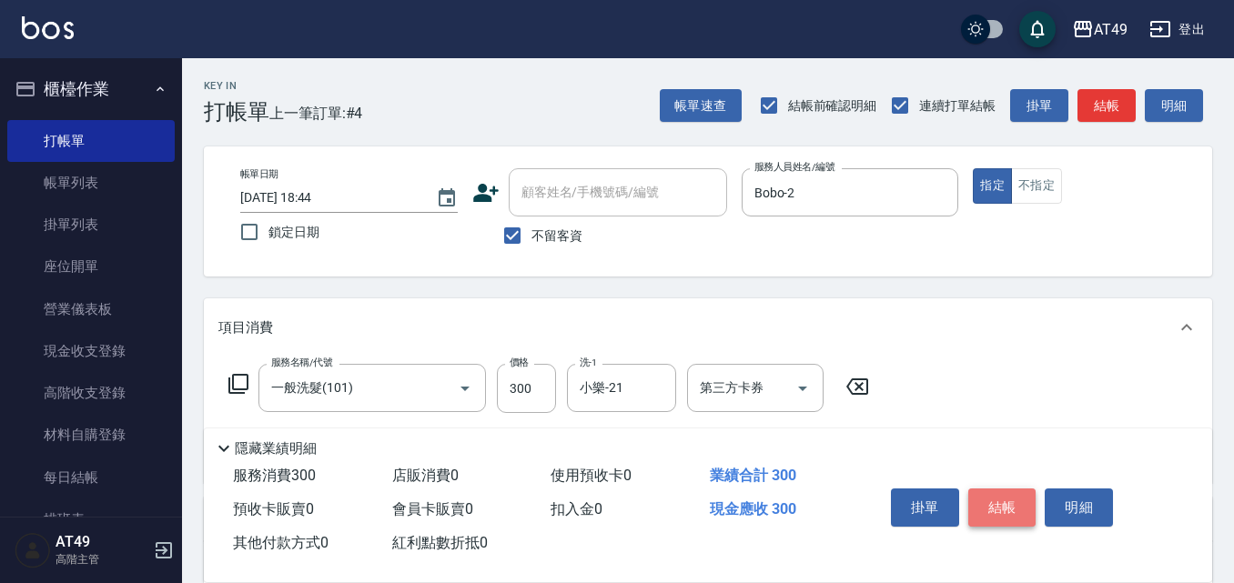
click at [1020, 495] on button "結帳" at bounding box center [1002, 508] width 68 height 38
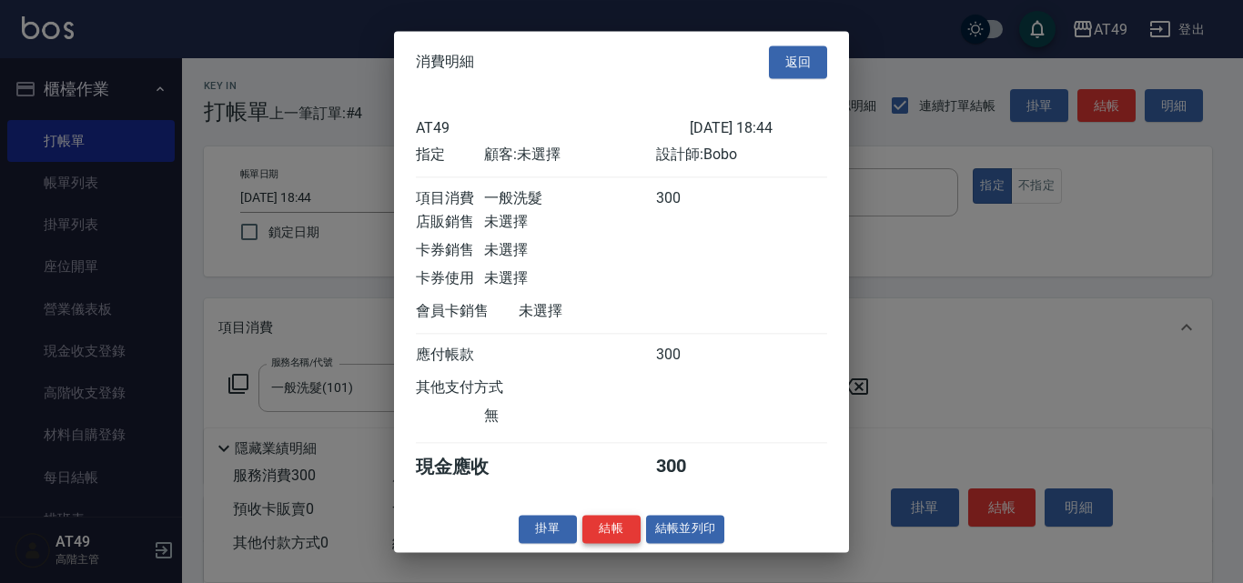
click at [611, 543] on button "結帳" at bounding box center [611, 529] width 58 height 28
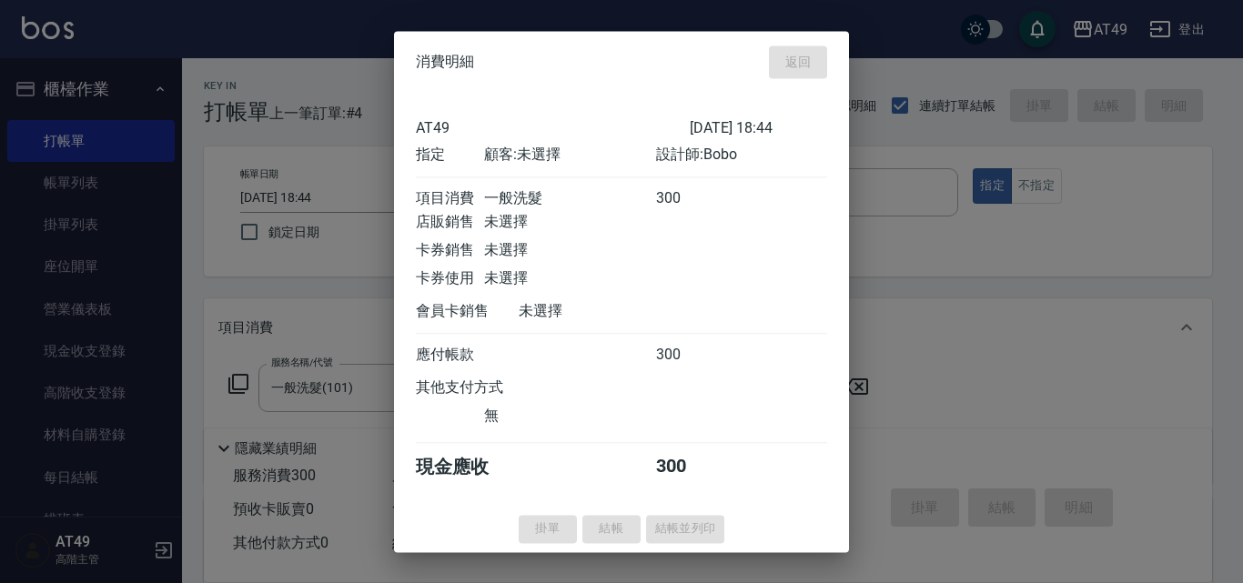
type input "[DATE] 18:45"
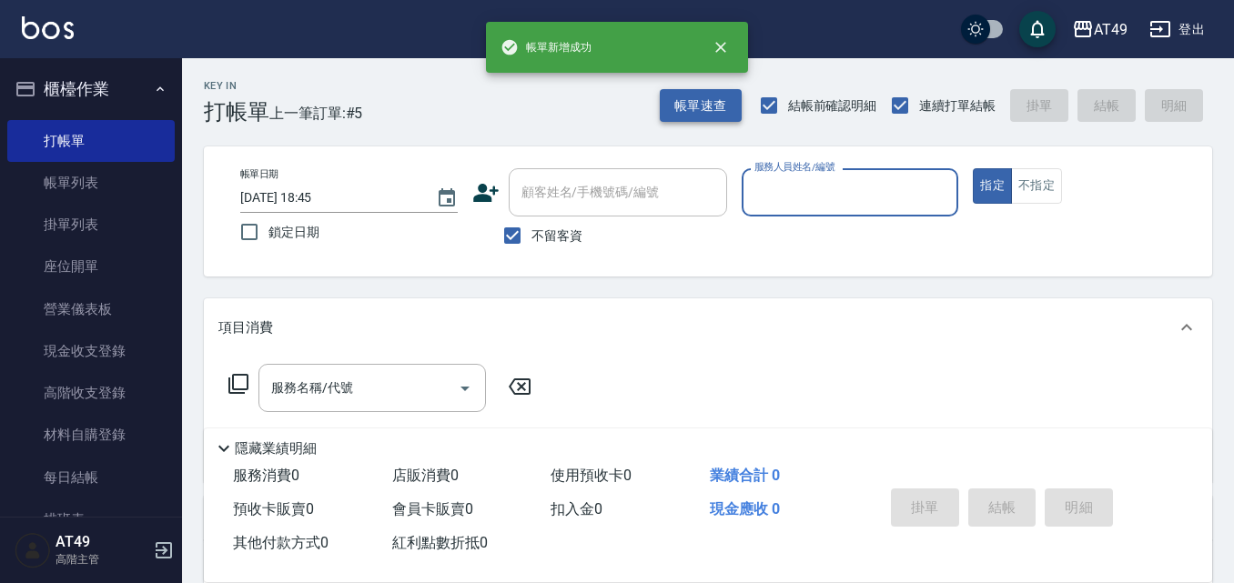
click at [687, 107] on button "帳單速查" at bounding box center [701, 106] width 82 height 34
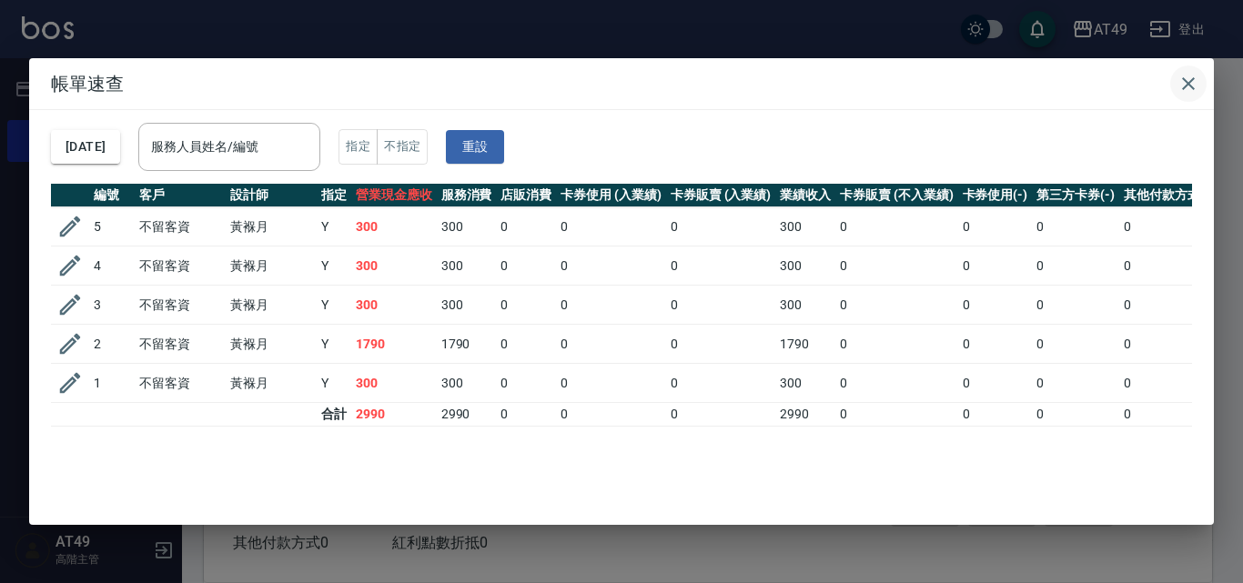
click at [1190, 78] on icon "button" at bounding box center [1189, 84] width 22 height 22
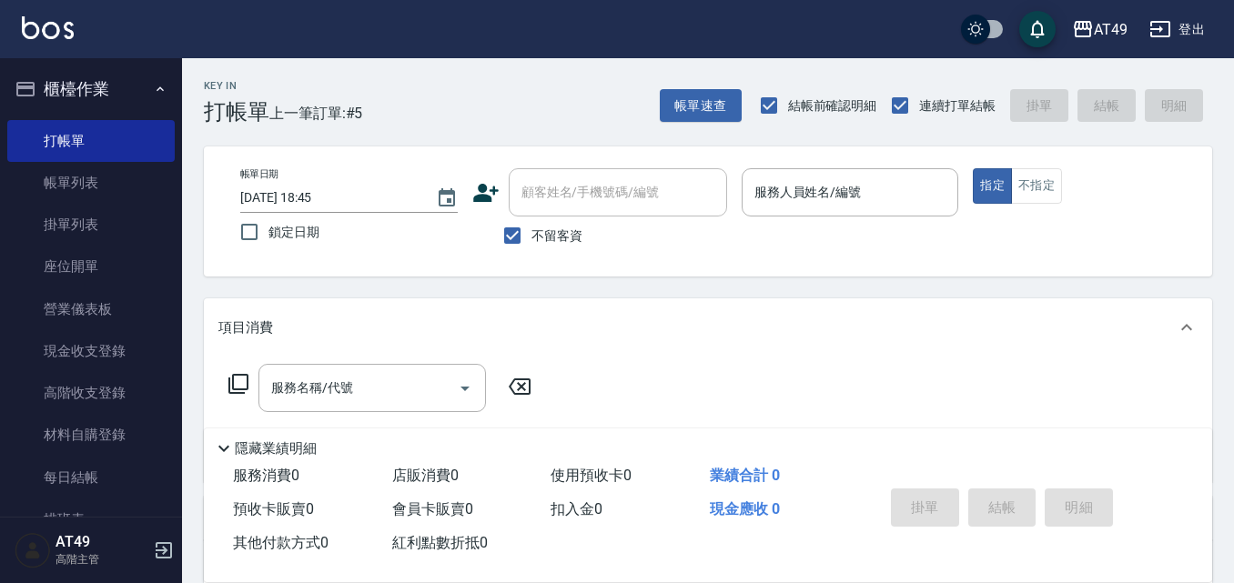
click at [729, 273] on div "帳單日期 [DATE] 18:45 鎖定日期 顧客姓名/手機號碼/編號 顧客姓名/手機號碼/編號 不留客資 服務人員姓名/編號 服務人員姓名/編號 指定 不指定" at bounding box center [708, 212] width 1008 height 130
click at [709, 115] on button "帳單速查" at bounding box center [701, 106] width 82 height 34
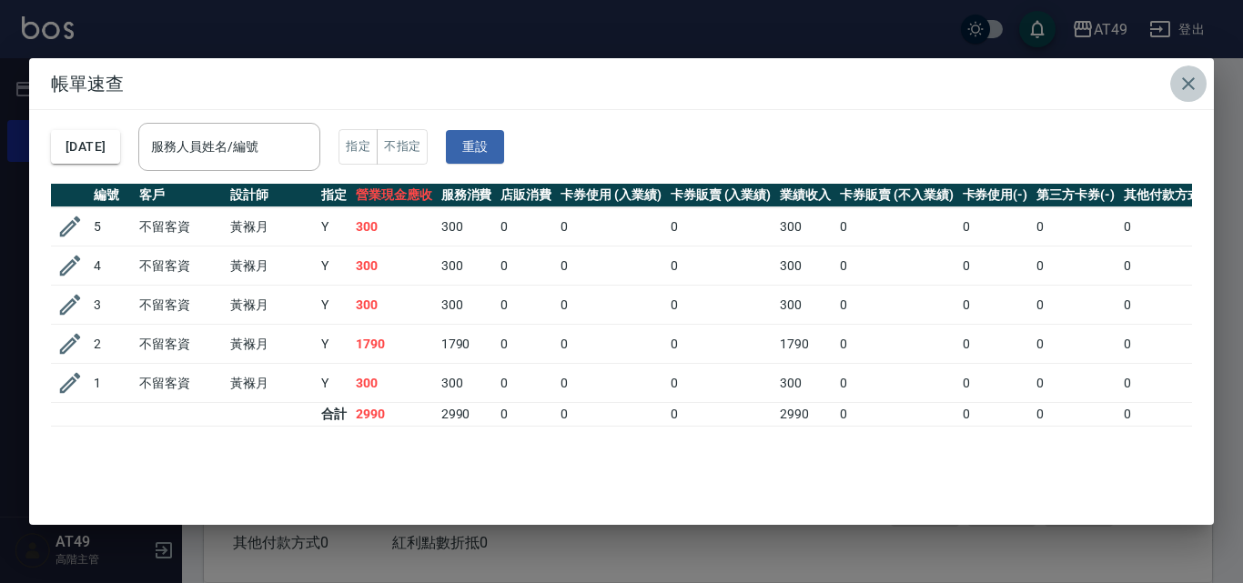
click at [1188, 81] on icon "button" at bounding box center [1189, 84] width 22 height 22
